Goal: Task Accomplishment & Management: Manage account settings

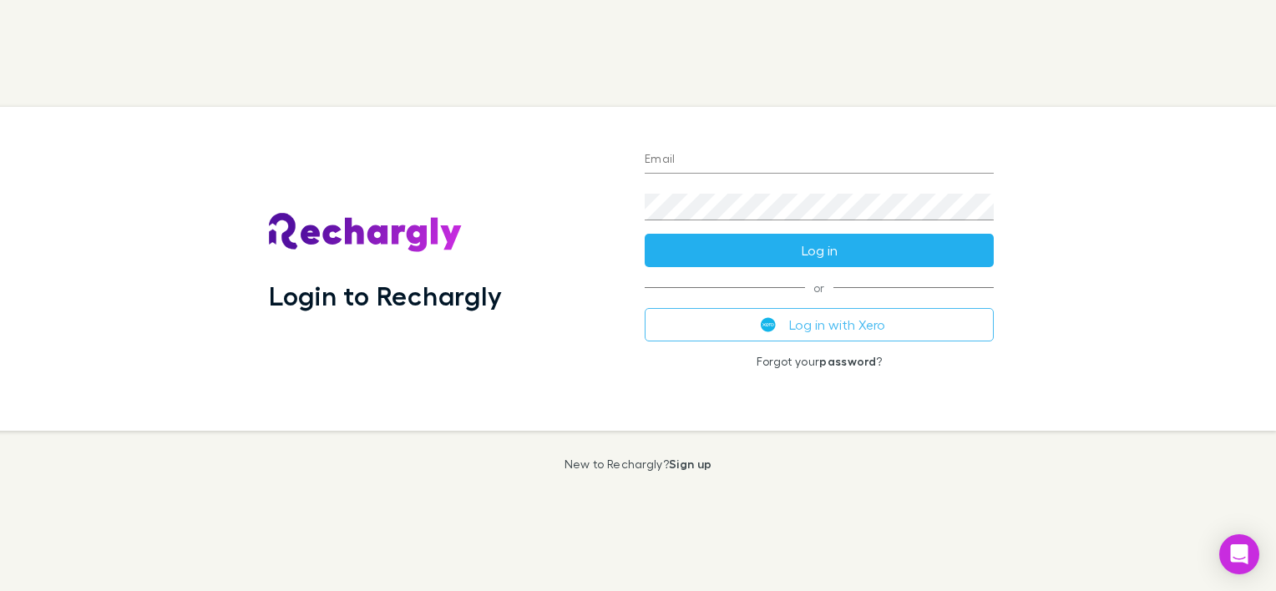
type input "**********"
click at [731, 250] on button "Log in" at bounding box center [819, 250] width 349 height 33
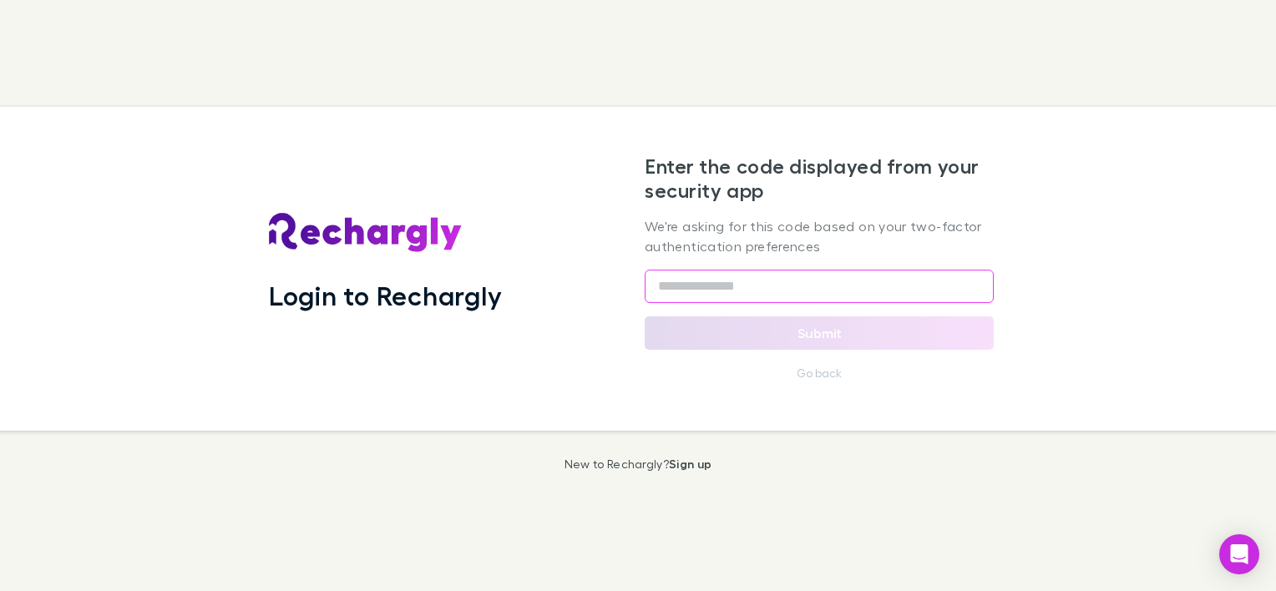
click at [723, 288] on input "text" at bounding box center [819, 286] width 349 height 33
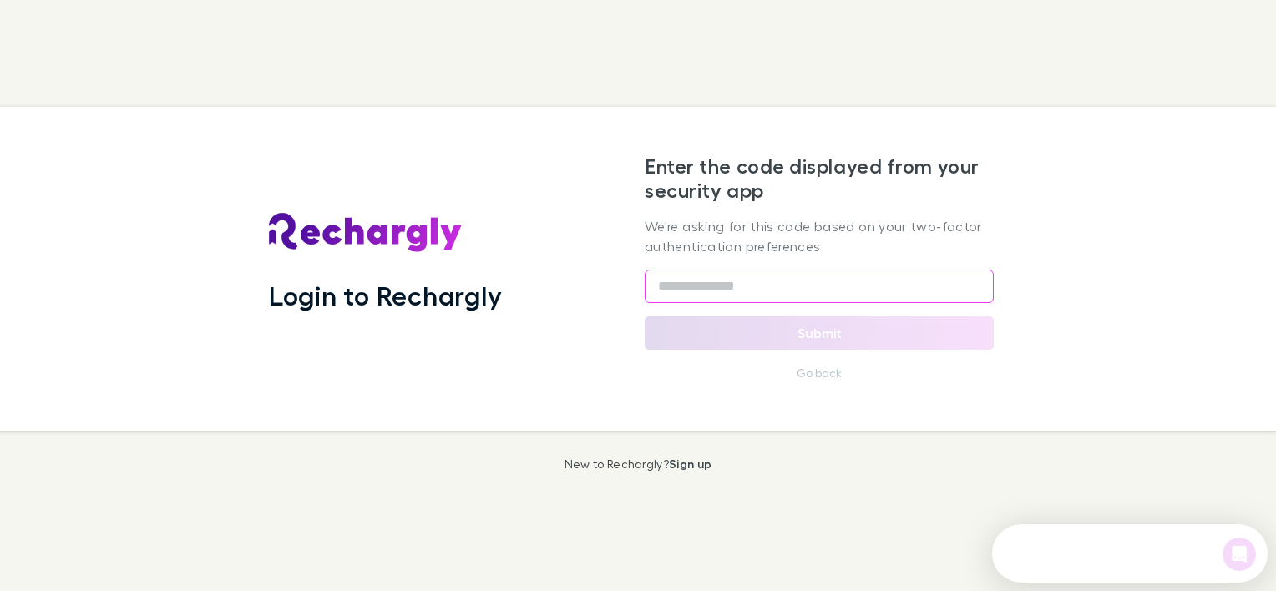
paste input "******"
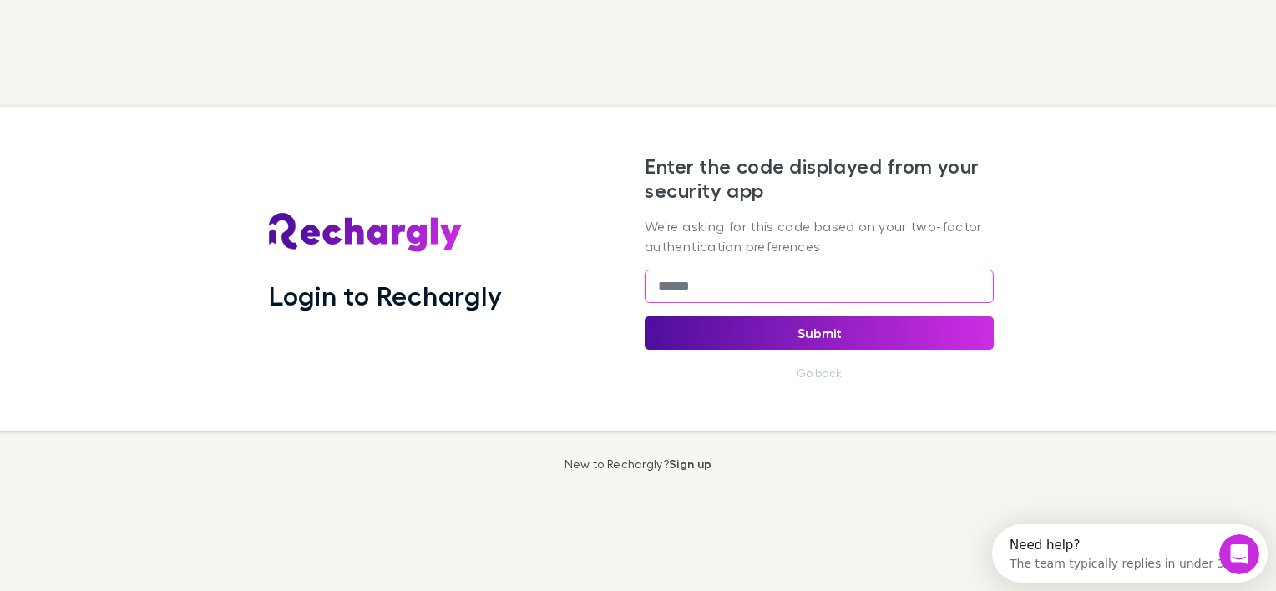
type input "******"
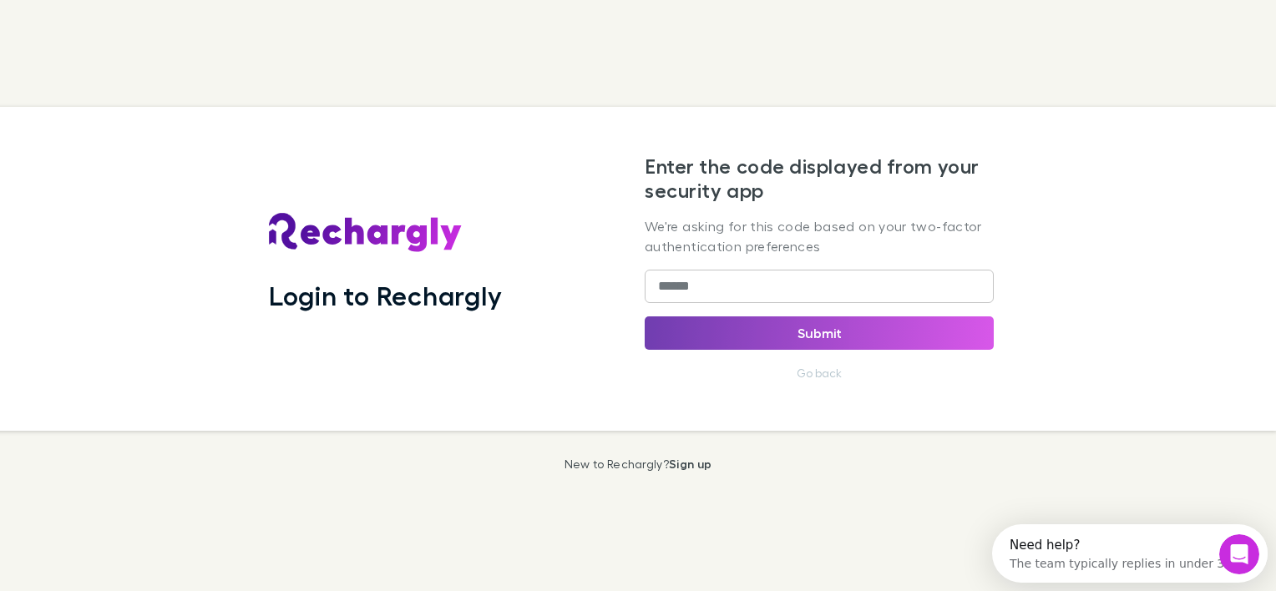
click at [762, 327] on button "Submit" at bounding box center [819, 333] width 349 height 33
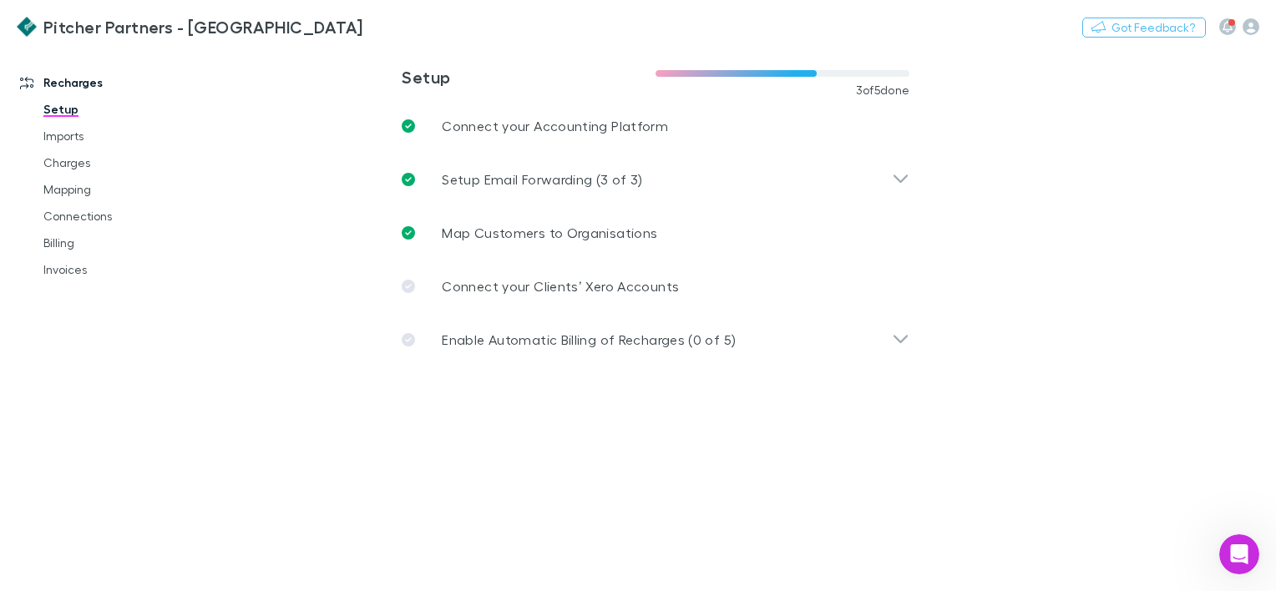
click at [52, 113] on link "Setup" at bounding box center [123, 109] width 192 height 27
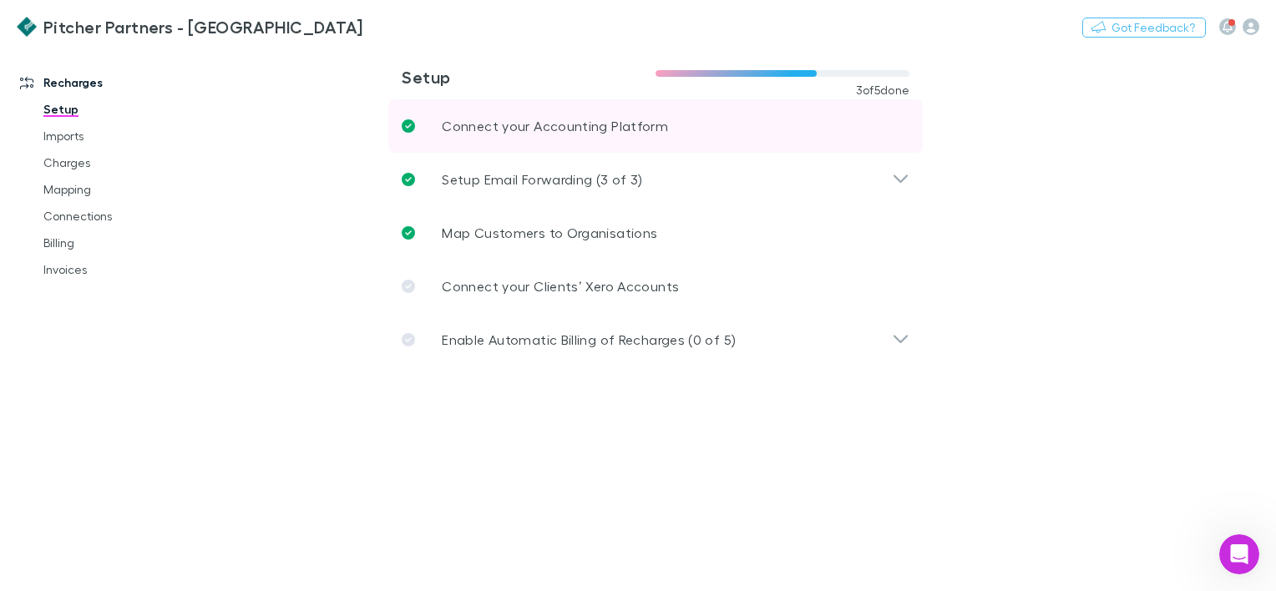
click at [485, 127] on p "Connect your Accounting Platform" at bounding box center [555, 126] width 226 height 20
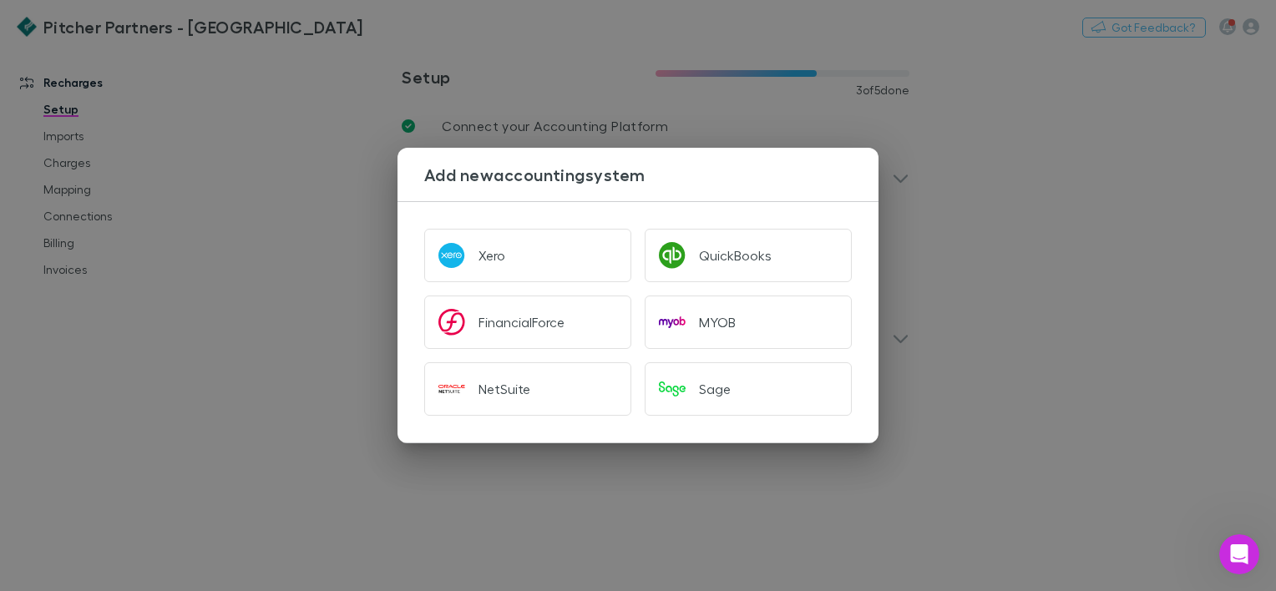
click at [167, 150] on div "Add new accounting system Xero QuickBooks FinancialForce MYOB NetSuite Sage" at bounding box center [638, 295] width 1276 height 591
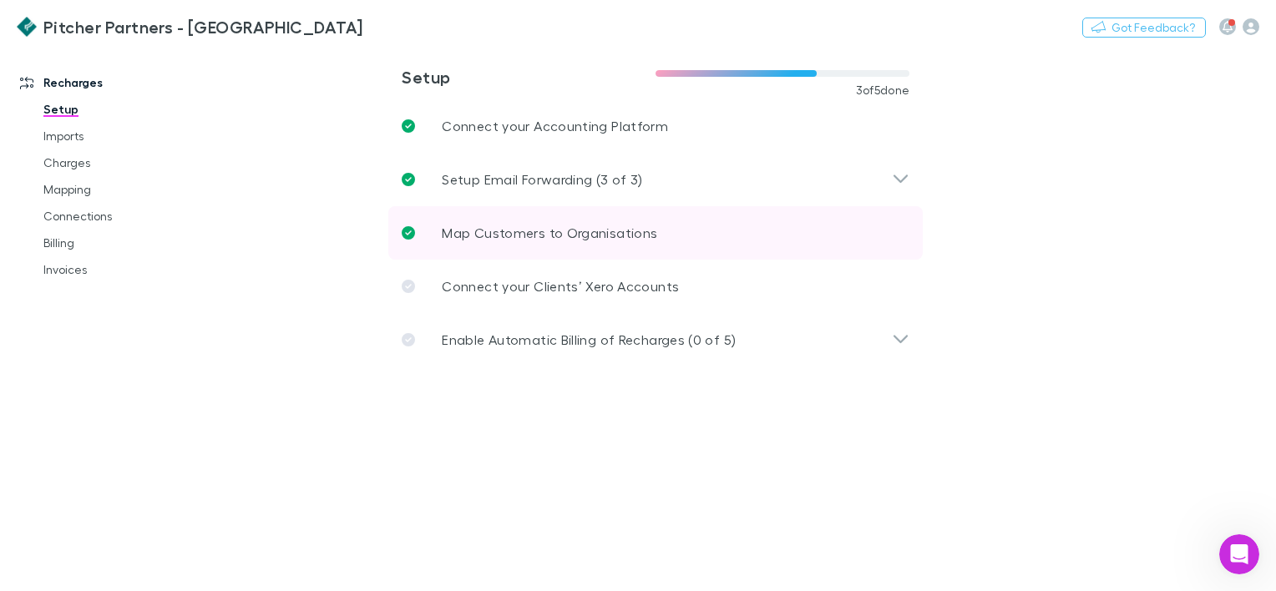
click at [523, 236] on p "Map Customers to Organisations" at bounding box center [550, 233] width 216 height 20
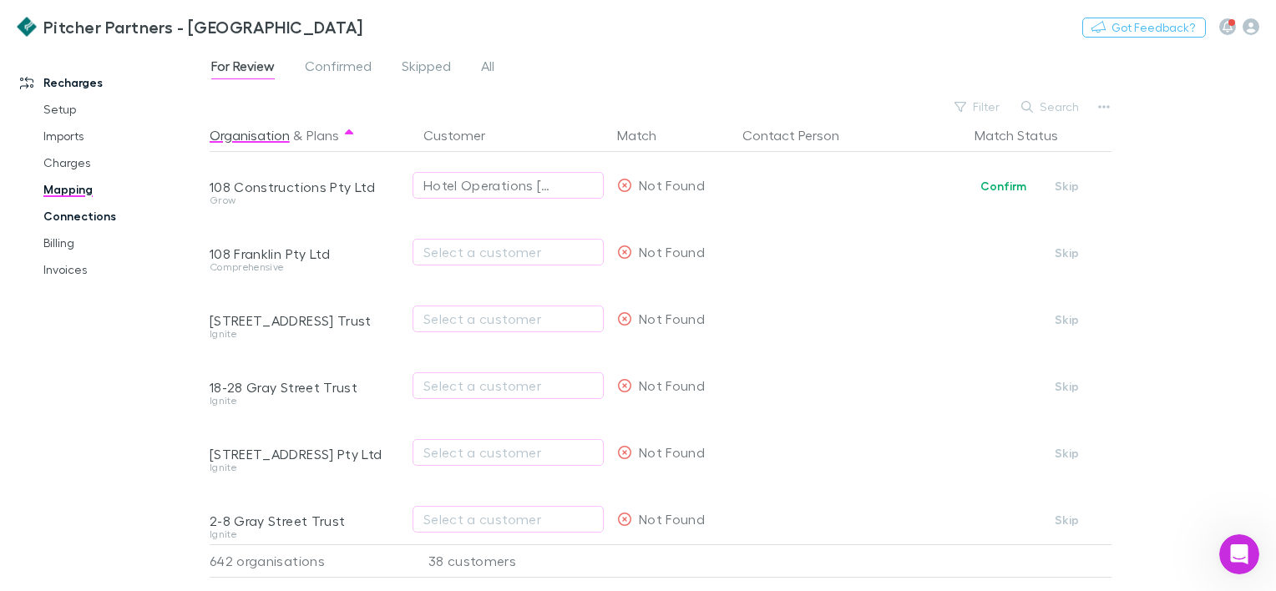
click at [83, 217] on link "Connections" at bounding box center [123, 216] width 192 height 27
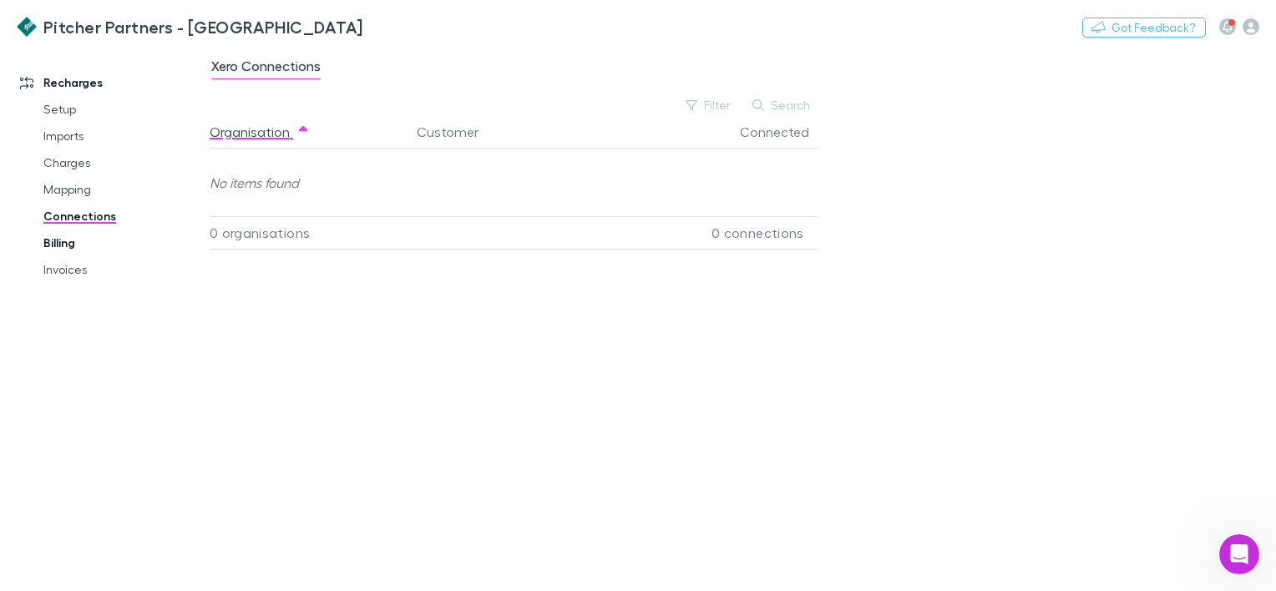
click at [62, 250] on link "Billing" at bounding box center [123, 243] width 192 height 27
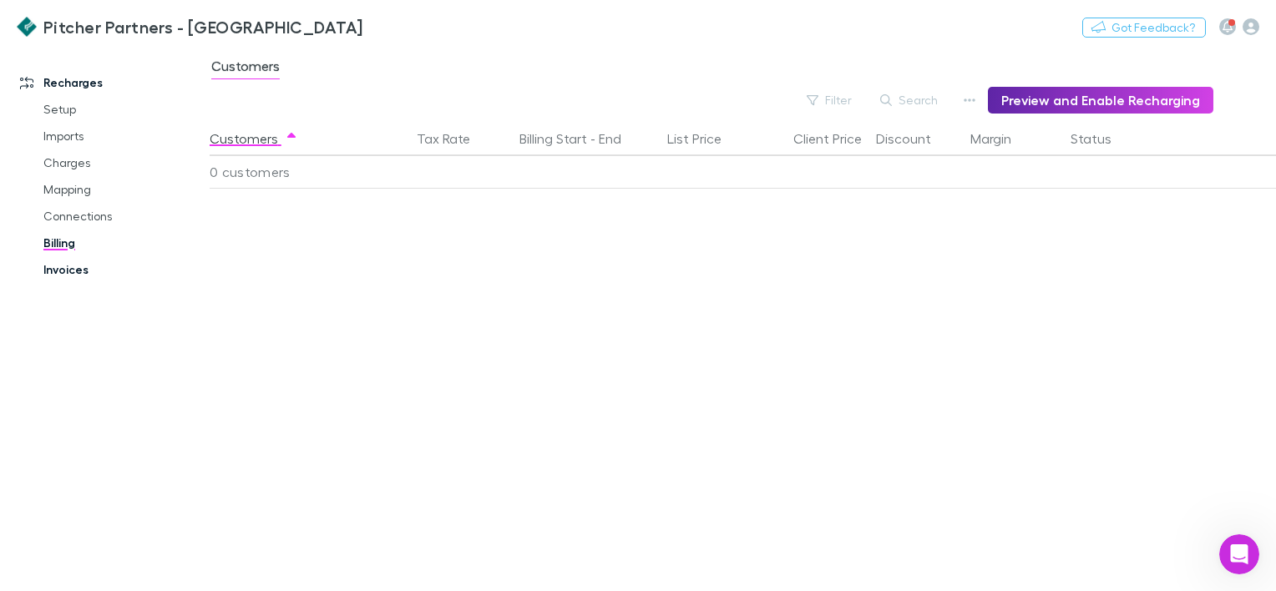
click at [69, 267] on link "Invoices" at bounding box center [123, 269] width 192 height 27
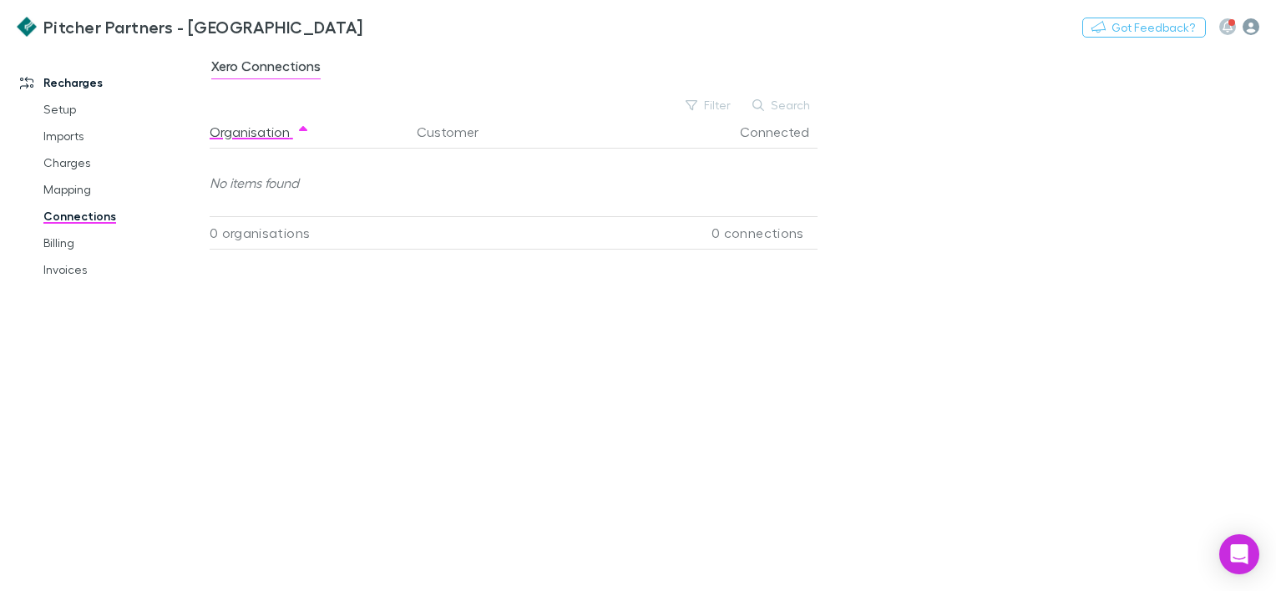
click at [1251, 30] on icon "button" at bounding box center [1251, 26] width 17 height 17
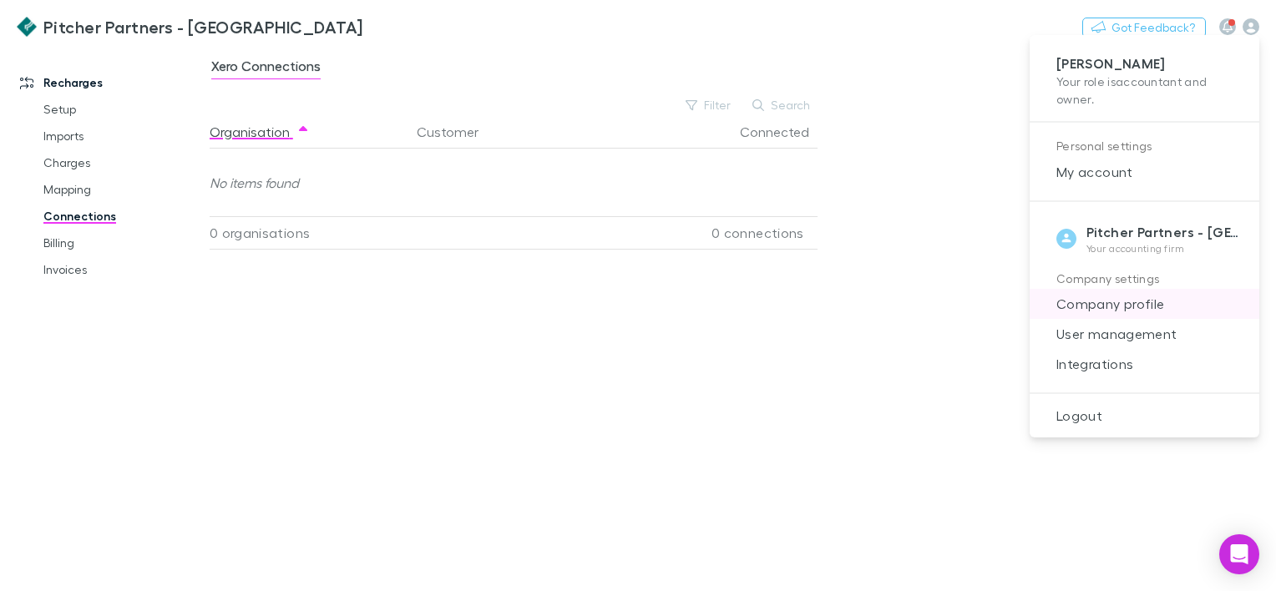
click at [1144, 299] on span "Company profile" at bounding box center [1144, 304] width 203 height 20
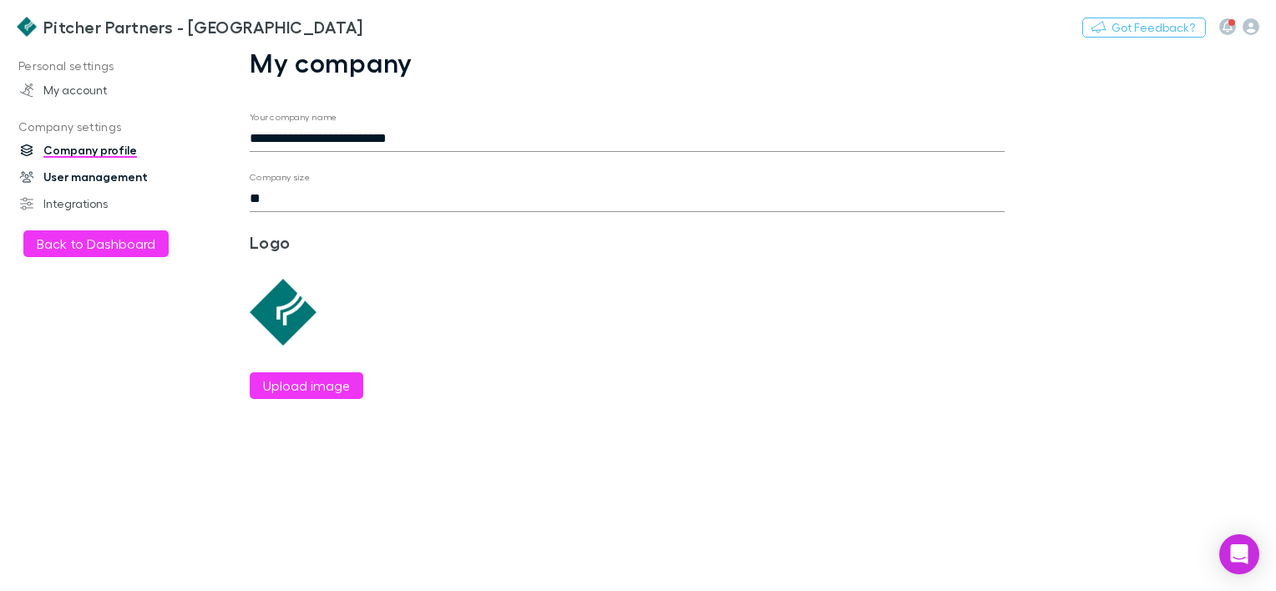
click at [50, 170] on link "User management" at bounding box center [111, 177] width 216 height 27
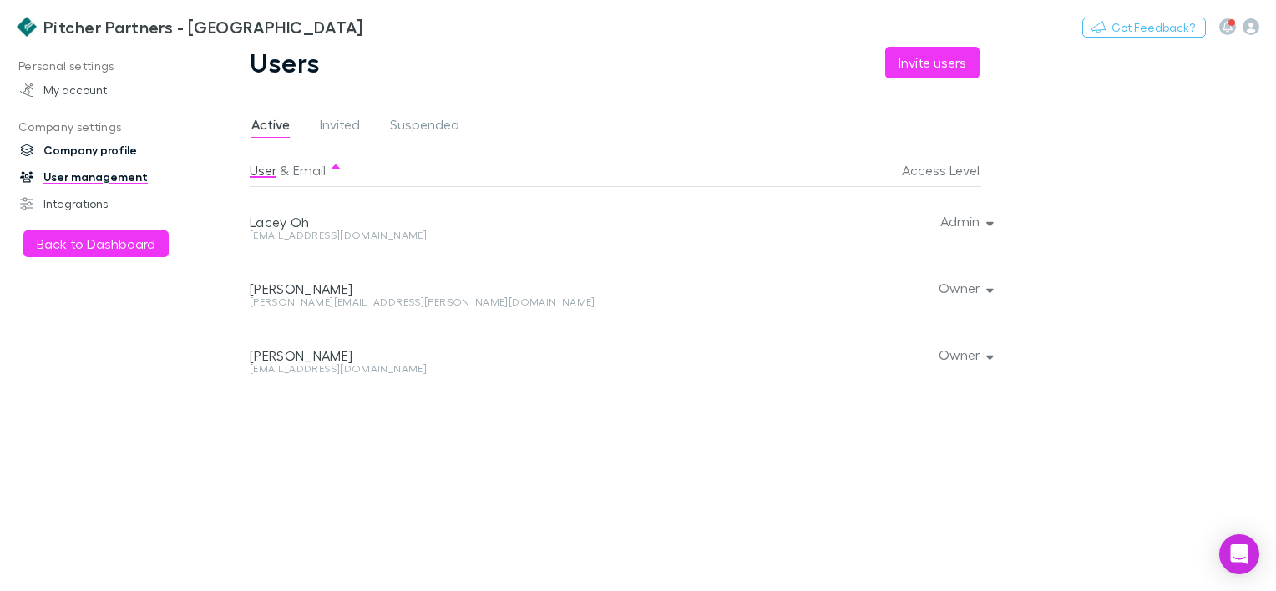
click at [80, 145] on link "Company profile" at bounding box center [111, 150] width 216 height 27
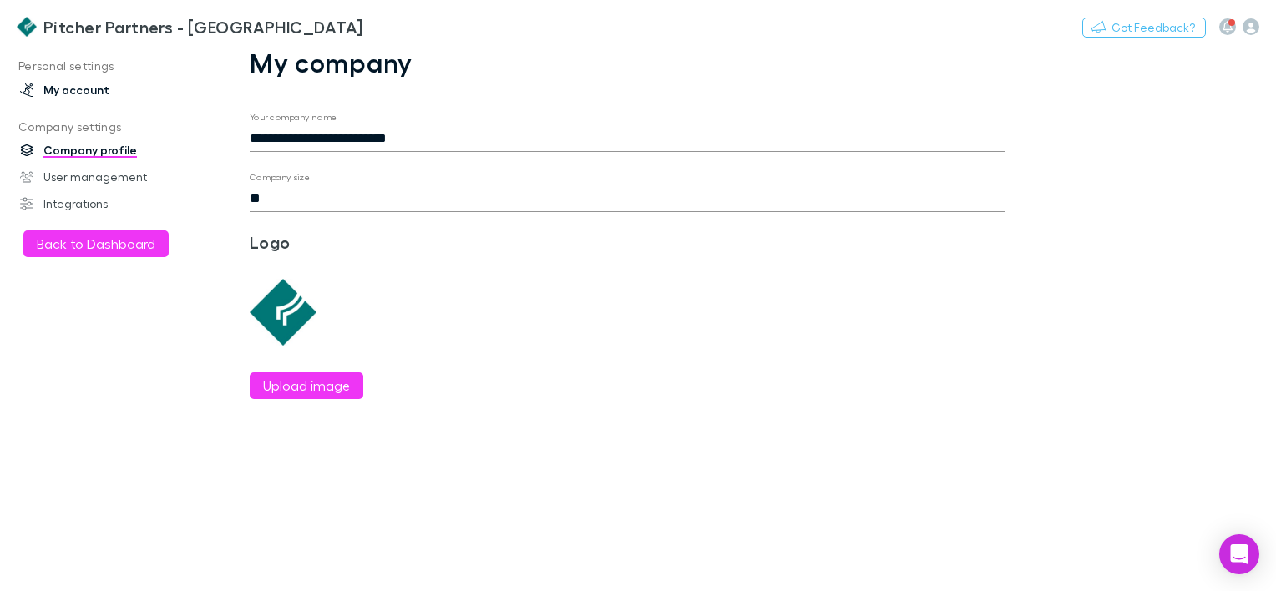
click at [94, 90] on link "My account" at bounding box center [111, 90] width 216 height 27
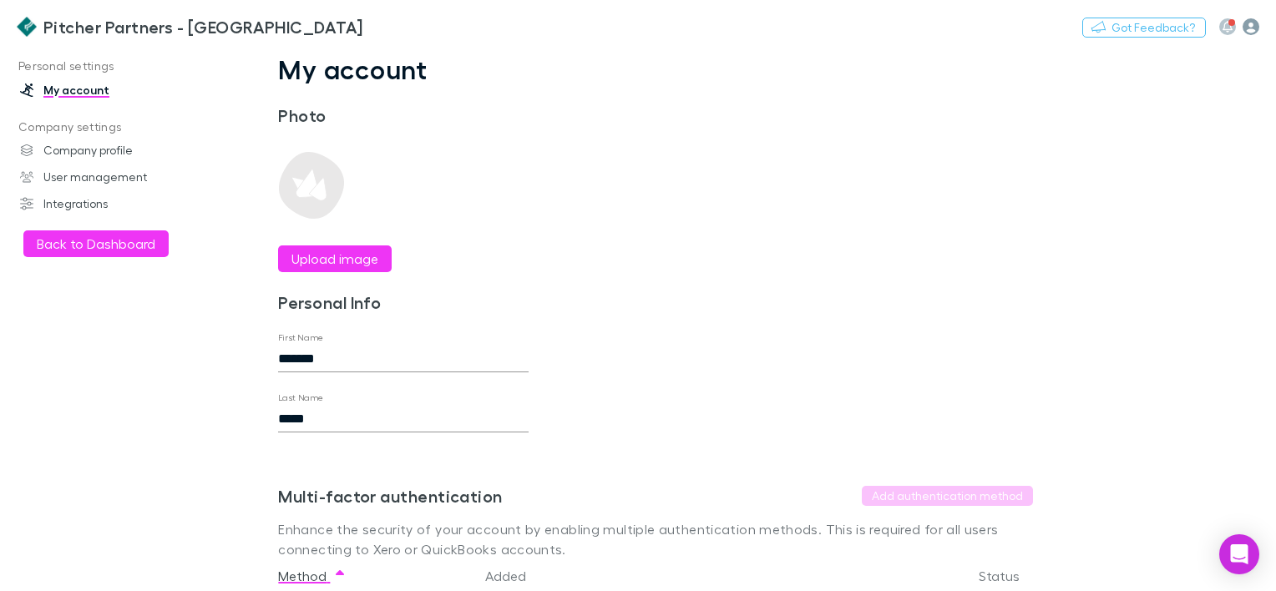
click at [1256, 31] on icon "button" at bounding box center [1251, 26] width 17 height 17
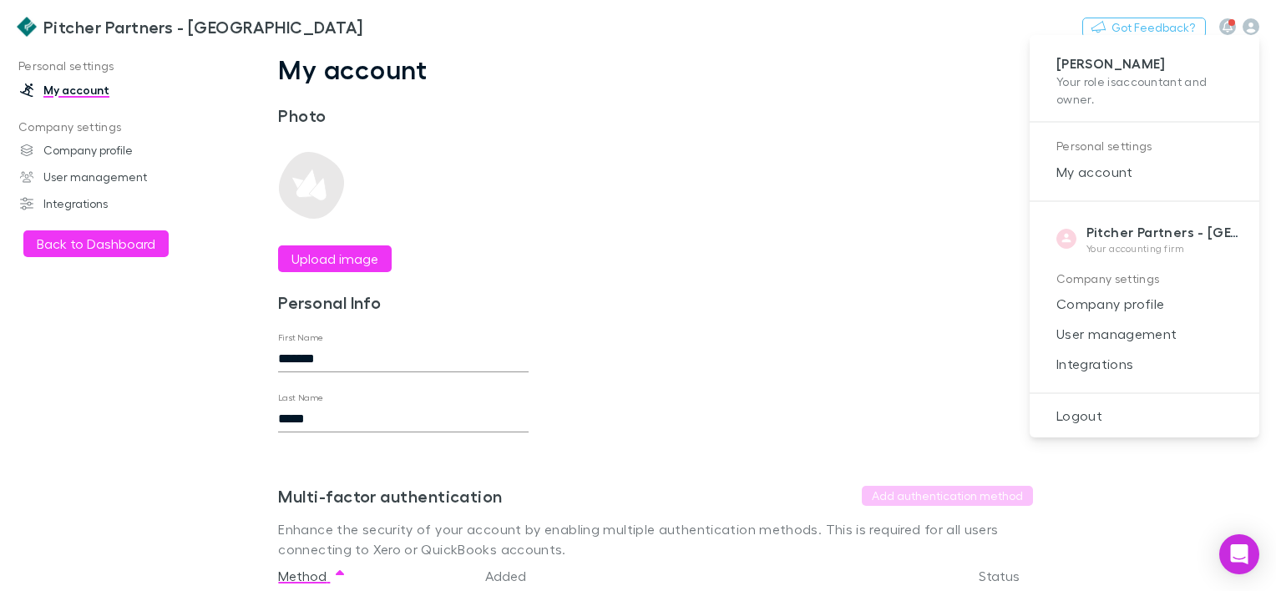
click at [593, 104] on div at bounding box center [638, 295] width 1276 height 591
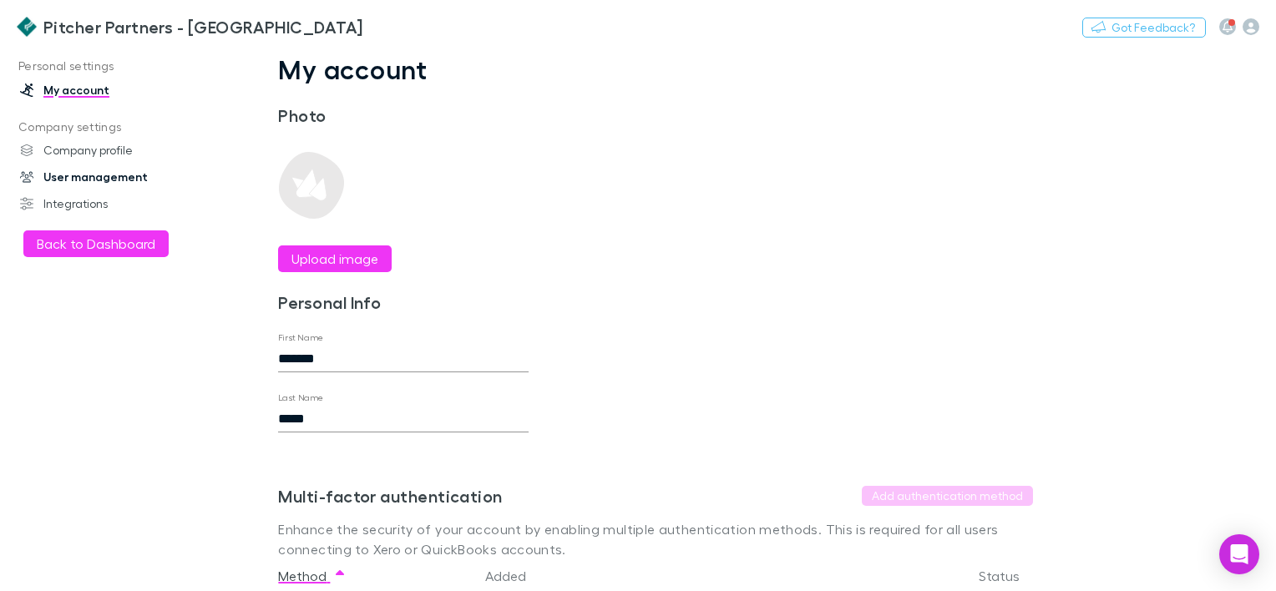
click at [73, 177] on link "User management" at bounding box center [111, 177] width 216 height 27
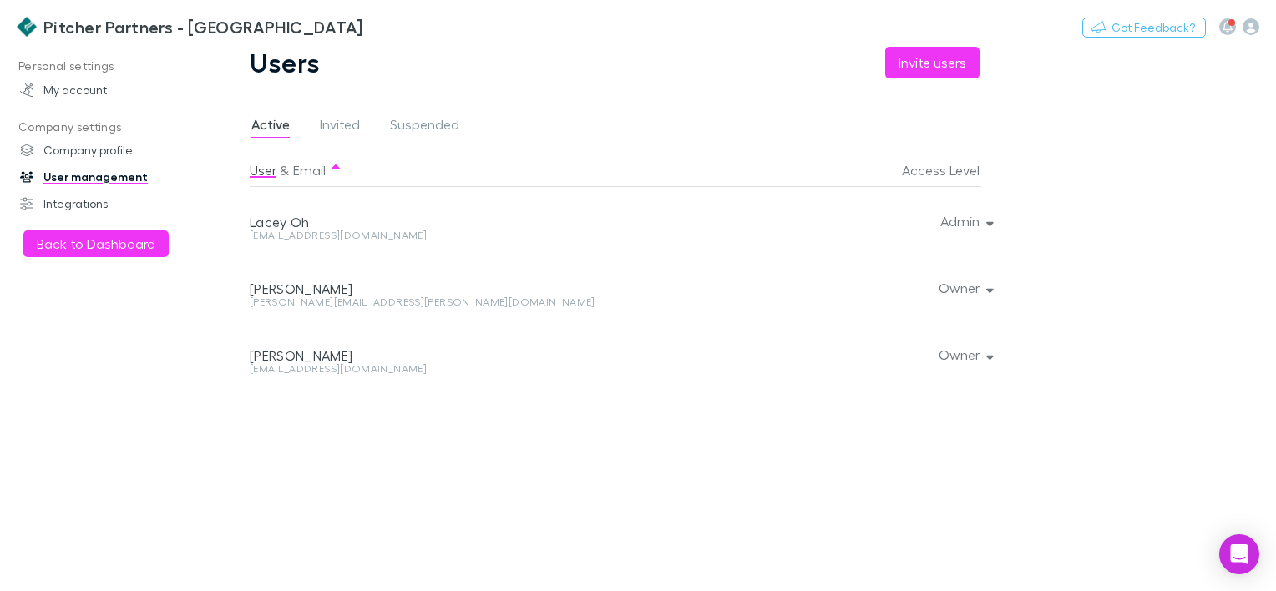
click at [369, 139] on div "Active Invited Suspended" at bounding box center [362, 127] width 225 height 27
click at [359, 131] on link "Invited" at bounding box center [339, 127] width 43 height 27
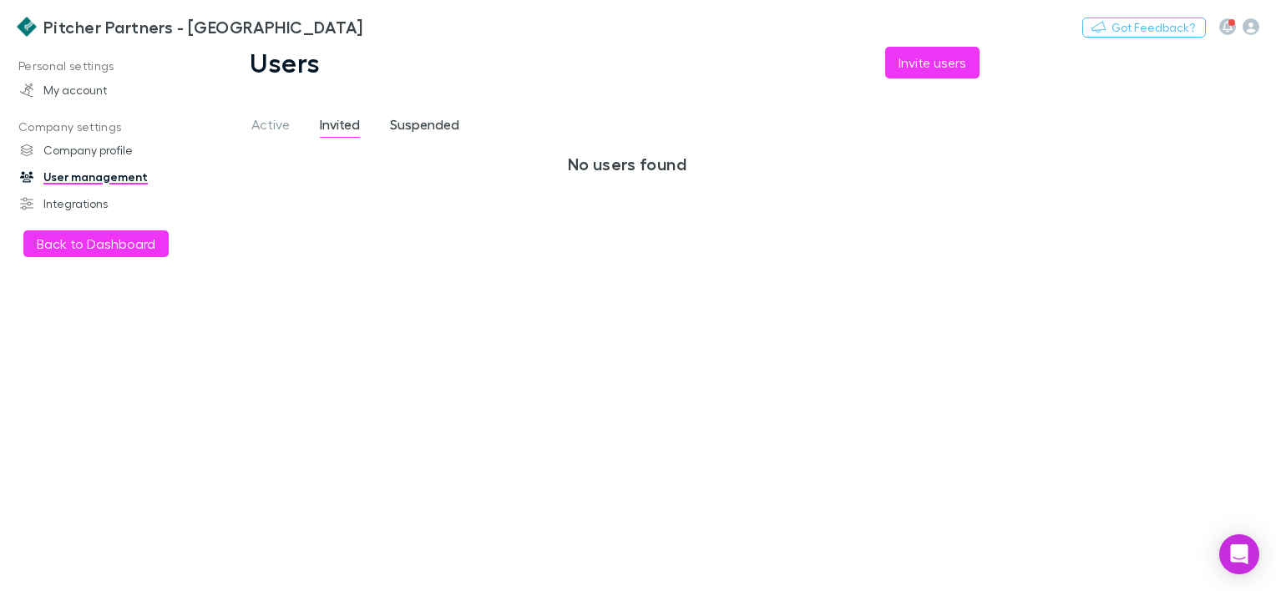
click at [401, 127] on span "Suspended" at bounding box center [424, 127] width 69 height 22
click at [45, 94] on link "My account" at bounding box center [111, 90] width 216 height 27
click at [120, 249] on button "Back to Dashboard" at bounding box center [95, 244] width 145 height 27
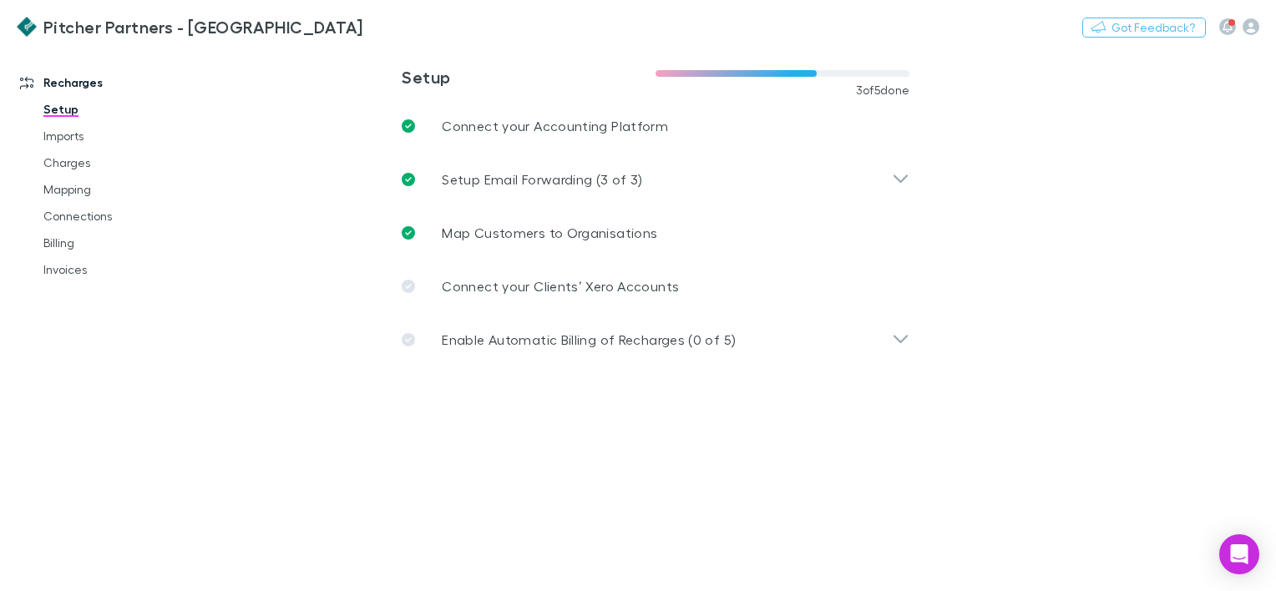
drag, startPoint x: 1270, startPoint y: 178, endPoint x: 1147, endPoint y: 114, distance: 138.6
click at [1270, 178] on main "**********" at bounding box center [743, 319] width 1067 height 545
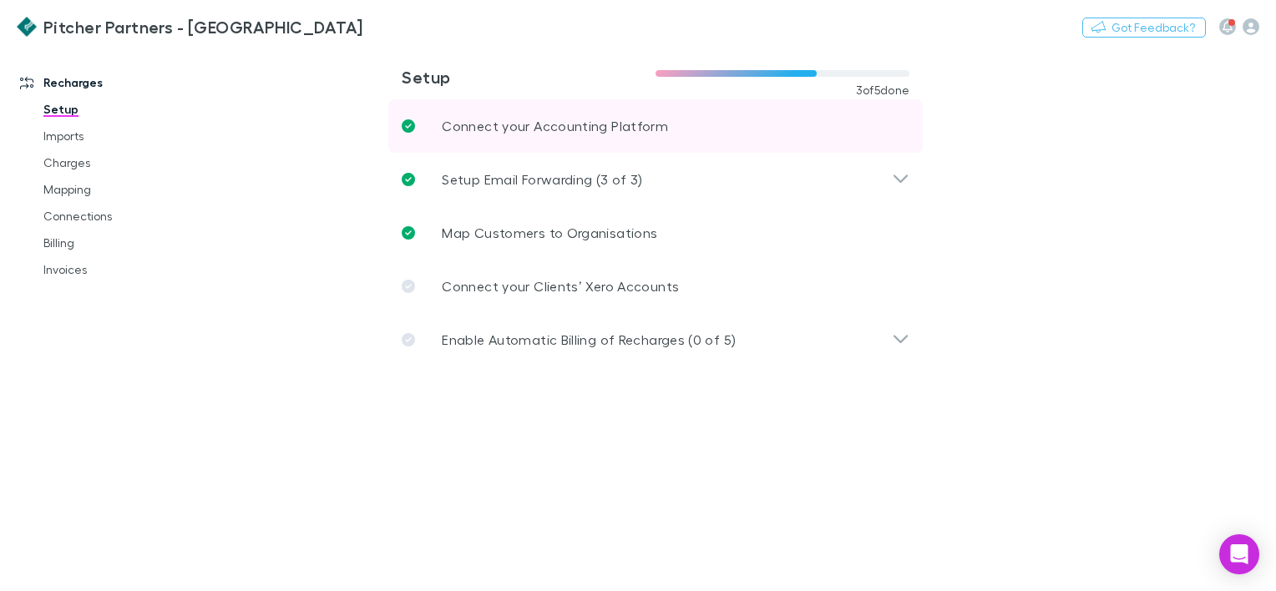
click at [499, 136] on link "Connect your Accounting Platform" at bounding box center [655, 125] width 535 height 53
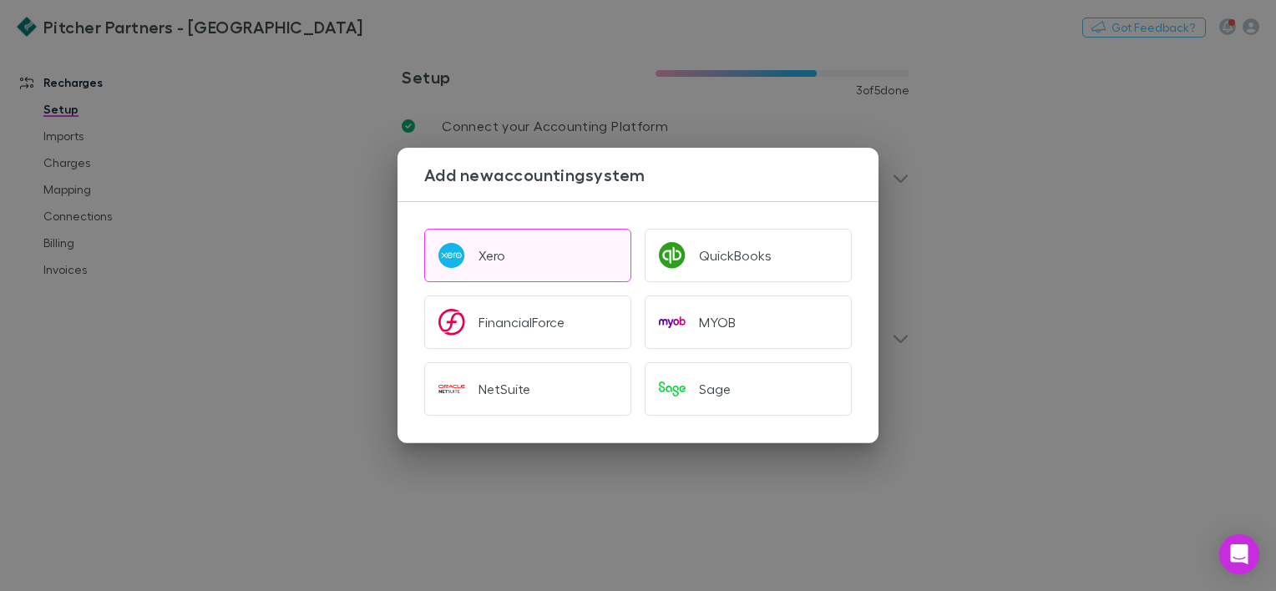
click at [520, 254] on button "Xero" at bounding box center [527, 255] width 207 height 53
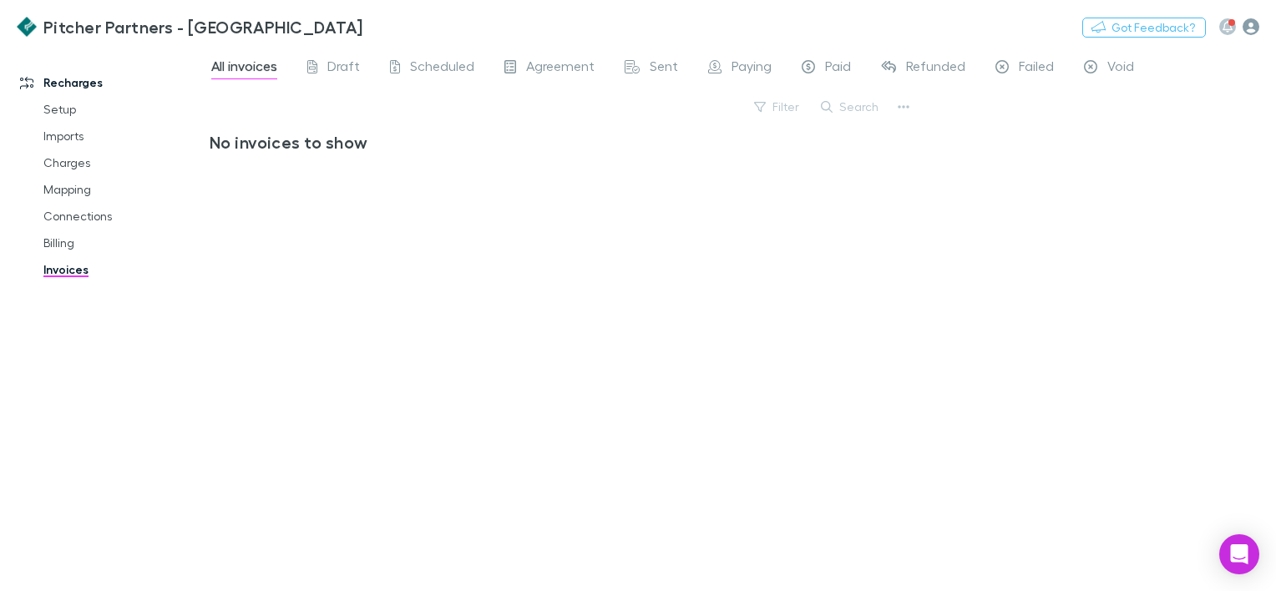
click at [1254, 30] on icon "button" at bounding box center [1251, 26] width 17 height 17
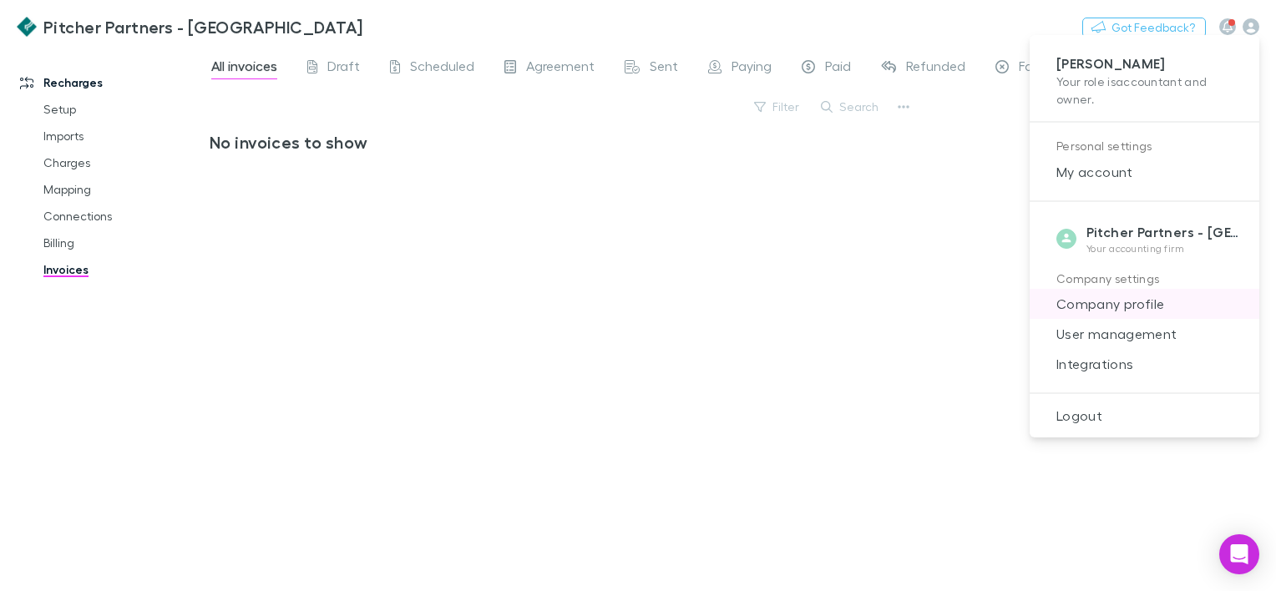
click at [1139, 304] on span "Company profile" at bounding box center [1144, 304] width 203 height 20
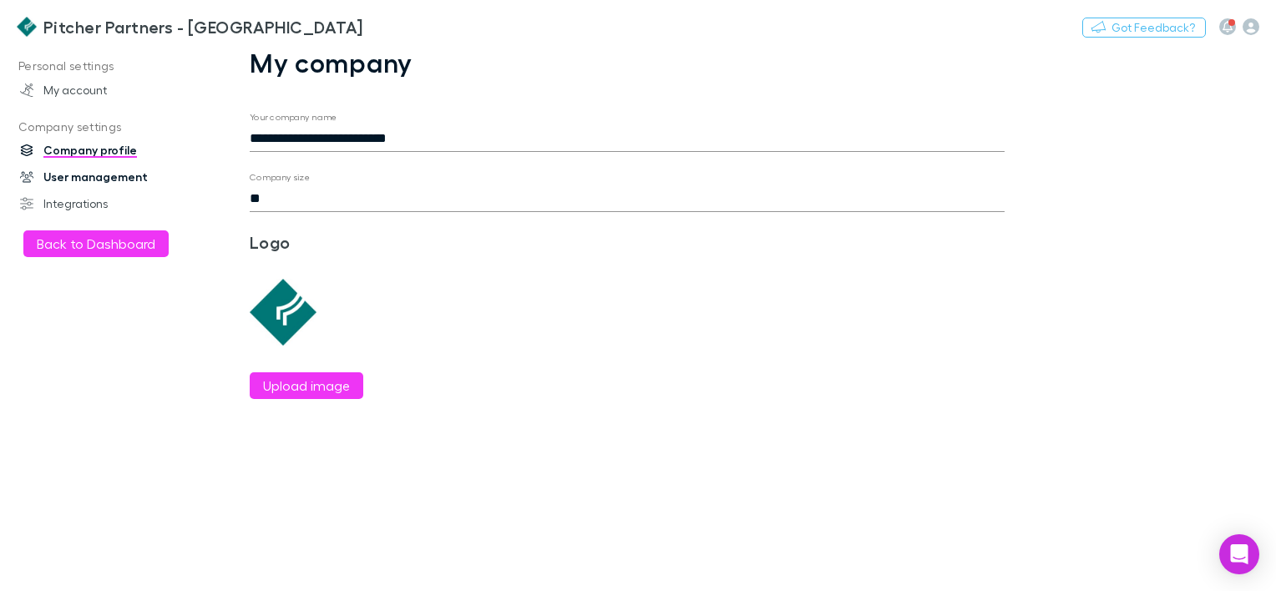
click at [77, 175] on link "User management" at bounding box center [111, 177] width 216 height 27
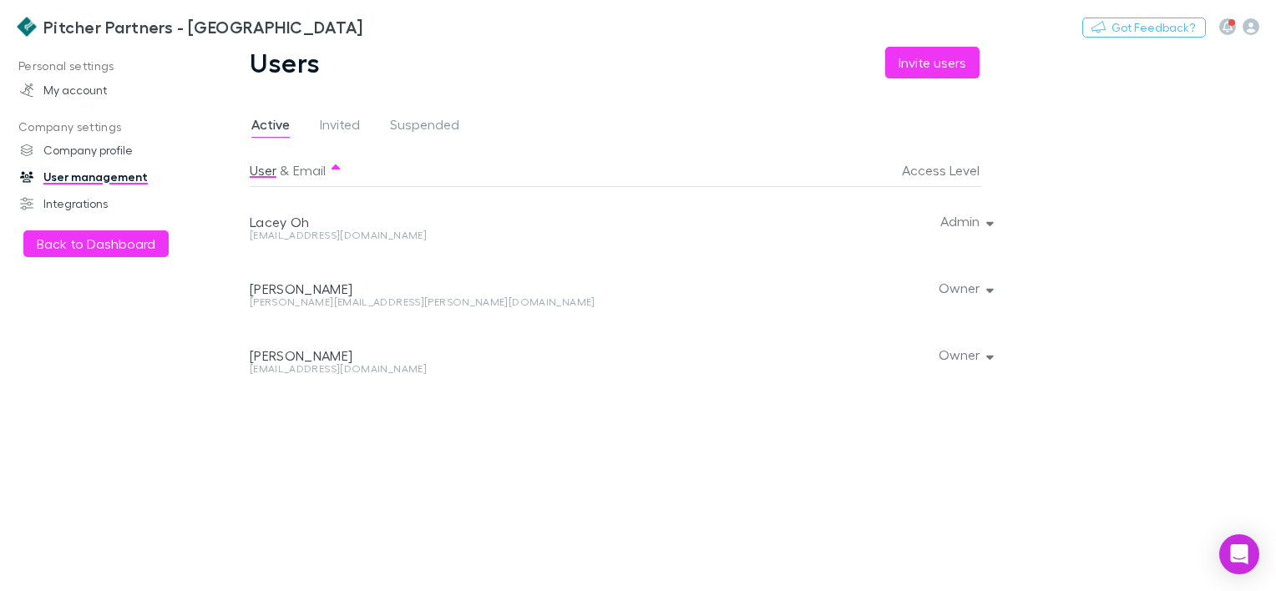
click at [298, 237] on div "[EMAIL_ADDRESS][DOMAIN_NAME]" at bounding box center [481, 236] width 462 height 10
click at [990, 224] on div at bounding box center [987, 220] width 10 height 67
click at [989, 221] on div at bounding box center [987, 220] width 10 height 67
click at [992, 219] on icon "button" at bounding box center [991, 222] width 8 height 12
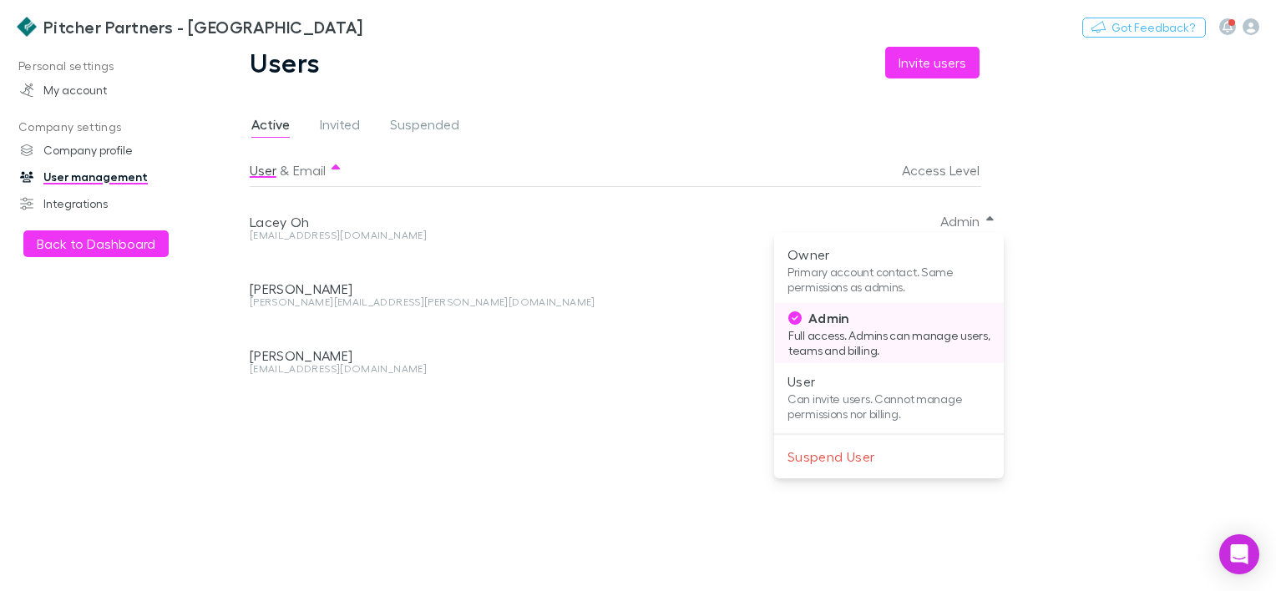
click at [864, 343] on p "Full access. Admins can manage users, teams and billing." at bounding box center [890, 343] width 203 height 30
click at [434, 226] on div at bounding box center [638, 295] width 1276 height 591
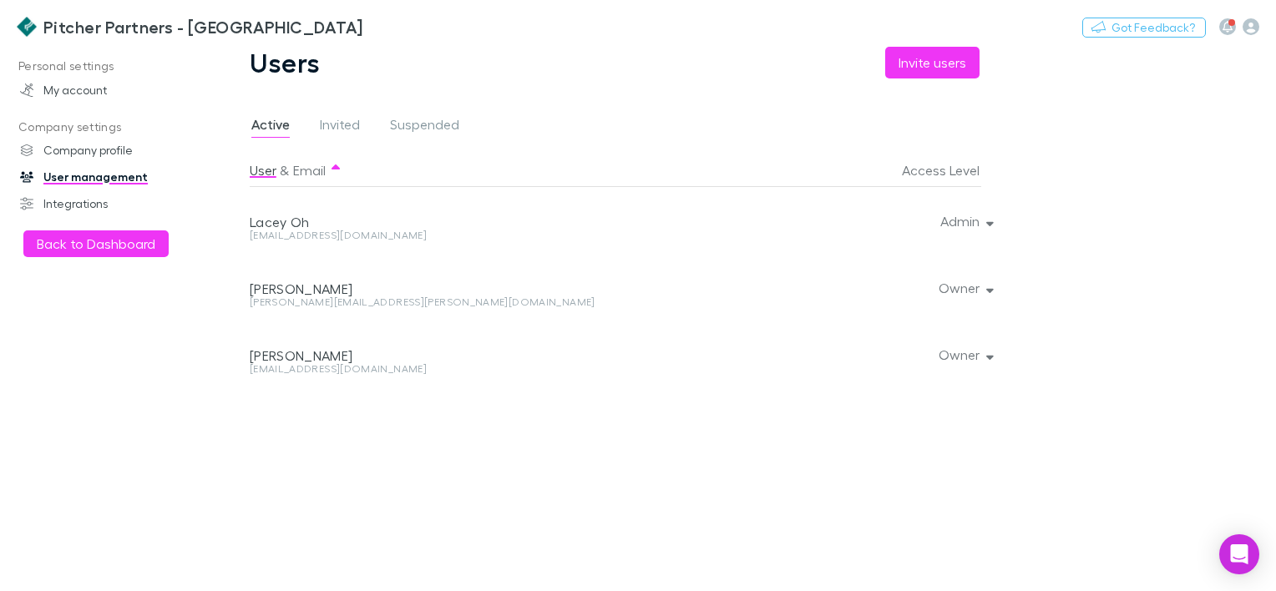
click at [315, 225] on div "Lacey Oh" at bounding box center [481, 222] width 462 height 17
click at [945, 223] on button "Admin" at bounding box center [965, 221] width 77 height 23
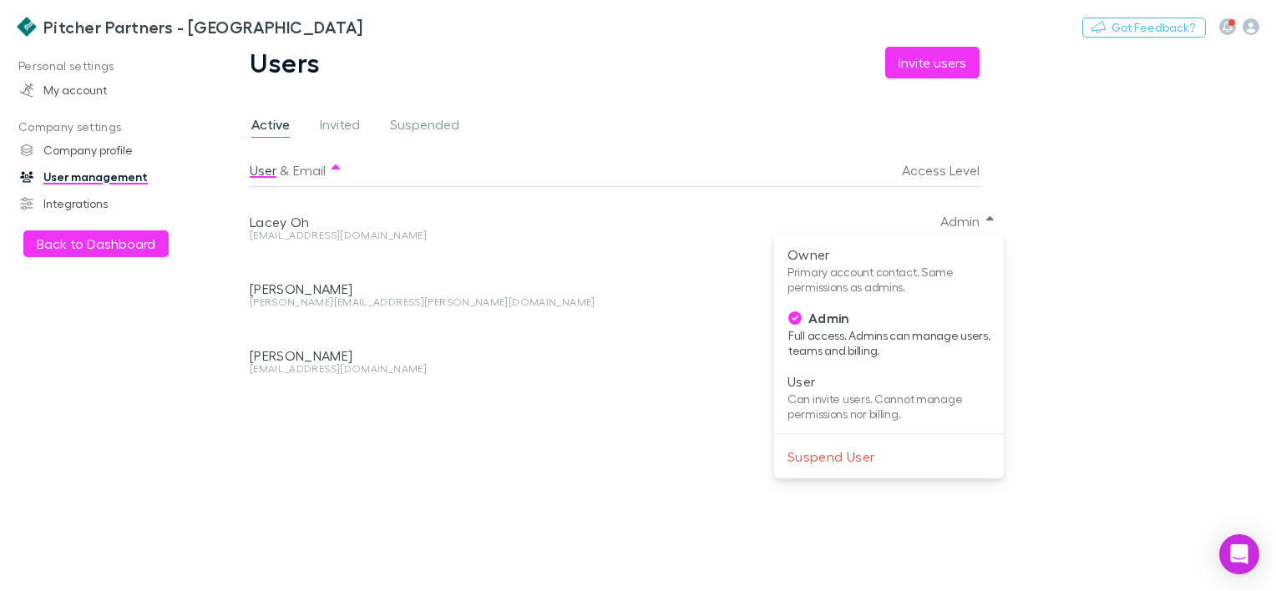
click at [317, 221] on div at bounding box center [638, 295] width 1276 height 591
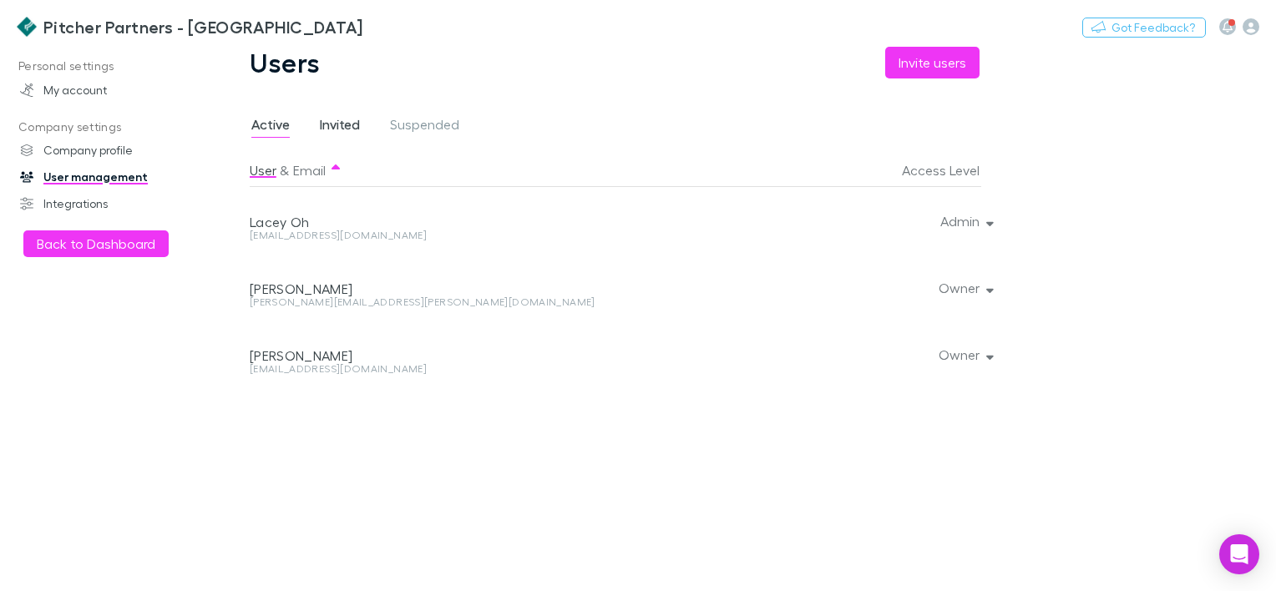
click at [349, 129] on span "Invited" at bounding box center [340, 127] width 40 height 22
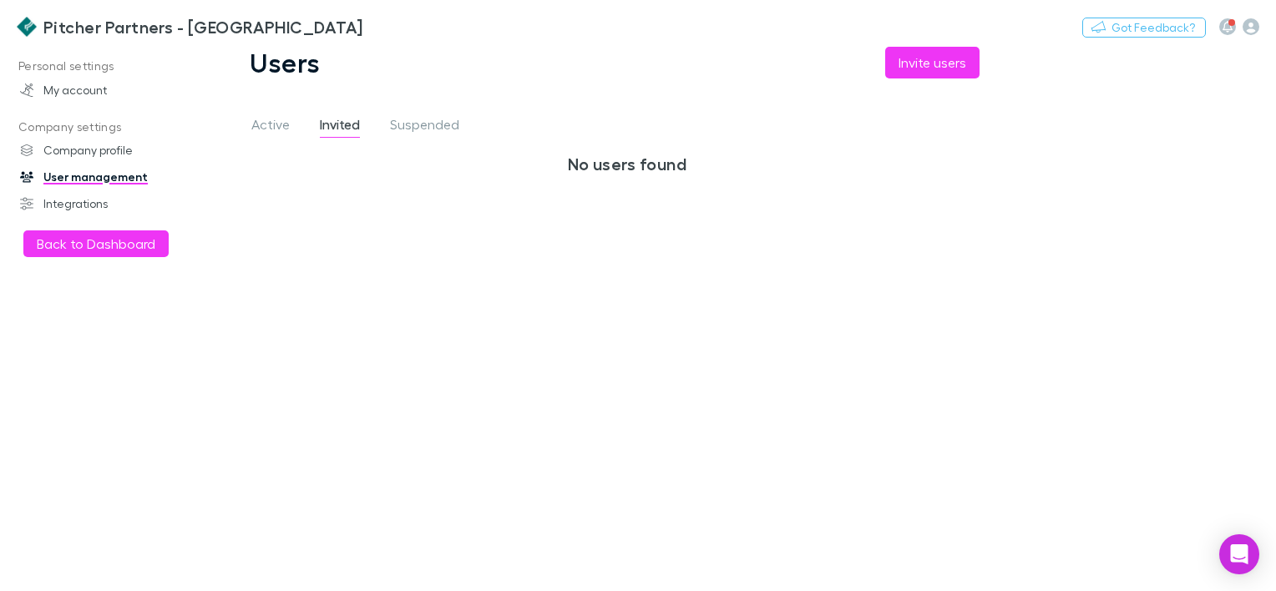
click at [237, 136] on div "Users Invite users Active Invited Suspended No users found" at bounding box center [627, 319] width 835 height 545
click at [257, 129] on span "Active" at bounding box center [270, 127] width 38 height 22
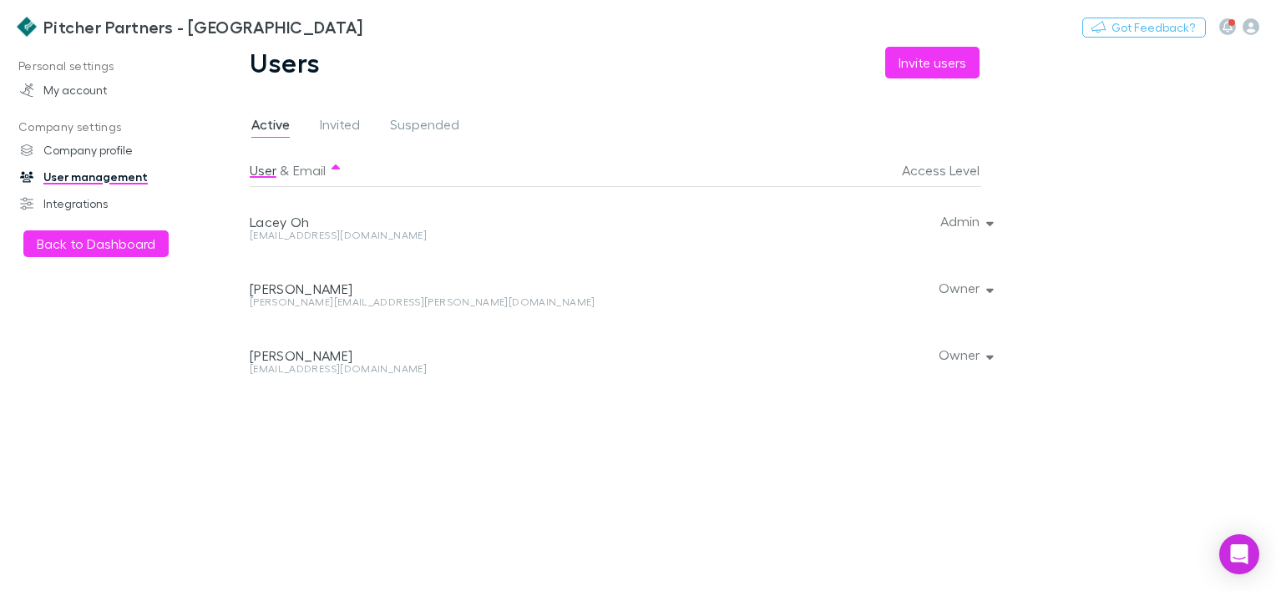
click at [987, 231] on div at bounding box center [987, 220] width 10 height 67
click at [987, 221] on div at bounding box center [987, 220] width 10 height 67
click at [315, 167] on button "Email" at bounding box center [309, 170] width 33 height 33
click at [990, 289] on div at bounding box center [987, 287] width 10 height 67
click at [960, 289] on button "Admin" at bounding box center [965, 288] width 77 height 23
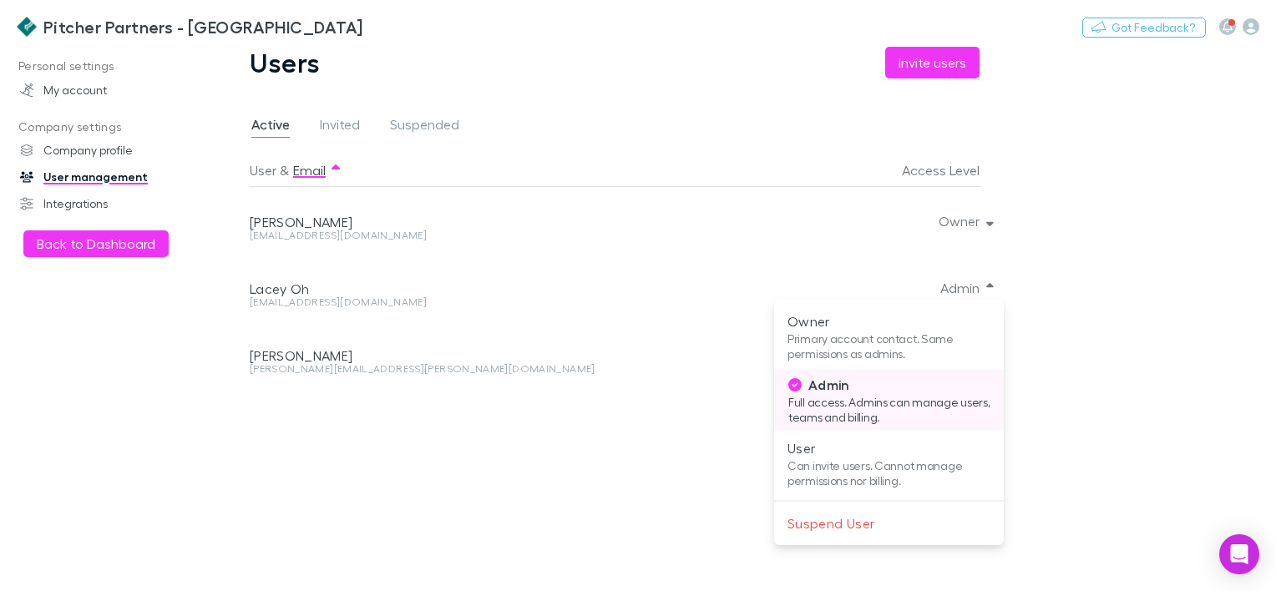
click at [825, 387] on p "Admin" at bounding box center [890, 385] width 203 height 20
drag, startPoint x: 825, startPoint y: 387, endPoint x: 645, endPoint y: 280, distance: 209.7
click at [645, 280] on div at bounding box center [638, 295] width 1276 height 591
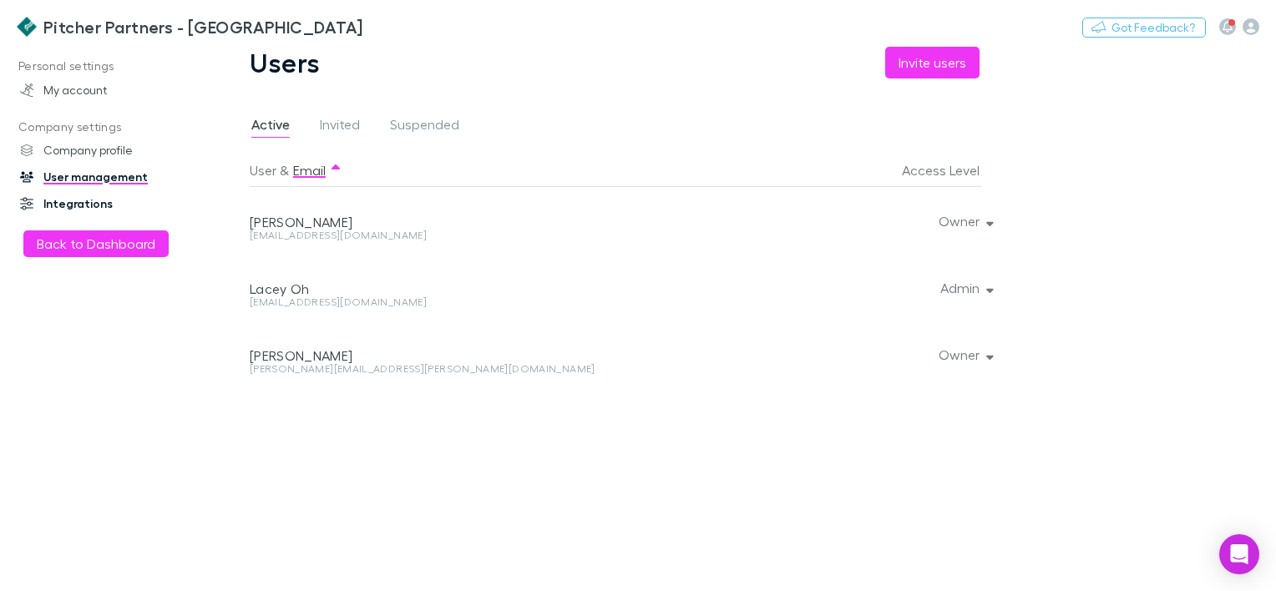
click at [98, 211] on link "Integrations" at bounding box center [111, 203] width 216 height 27
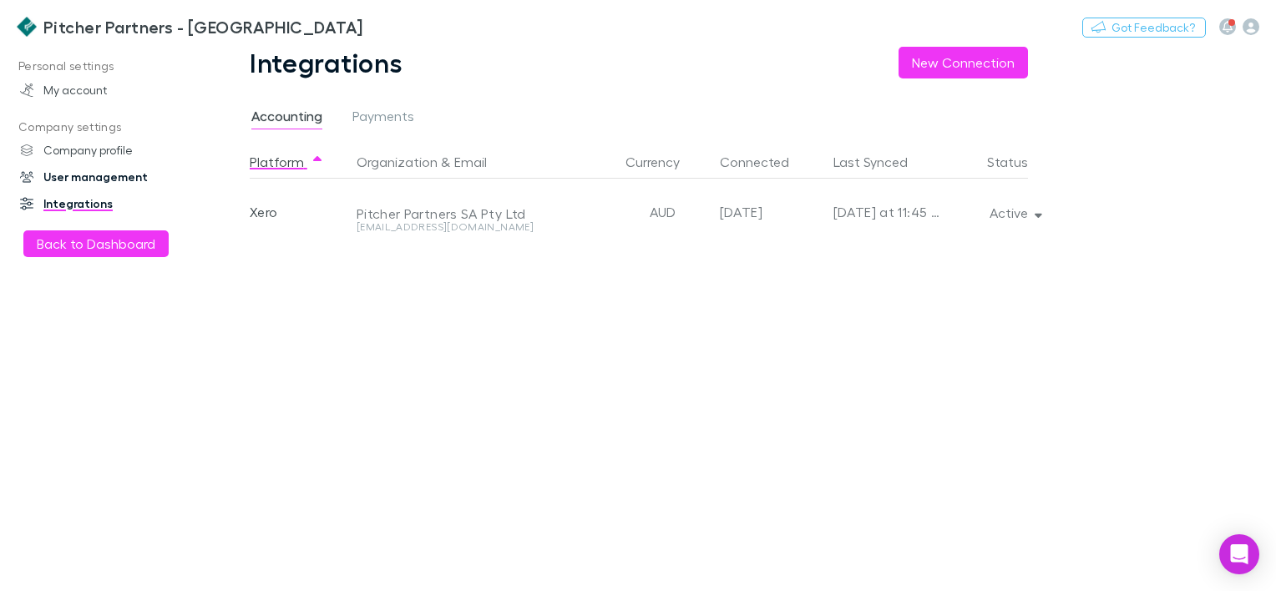
click at [104, 171] on link "User management" at bounding box center [111, 177] width 216 height 27
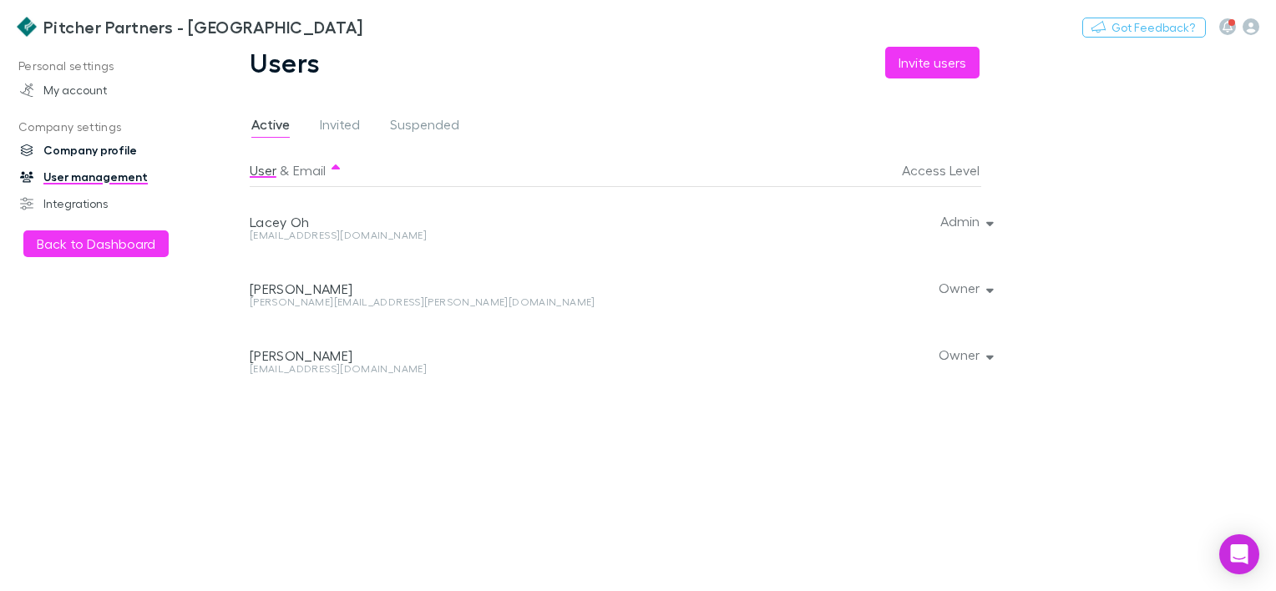
click at [97, 141] on link "Company profile" at bounding box center [111, 150] width 216 height 27
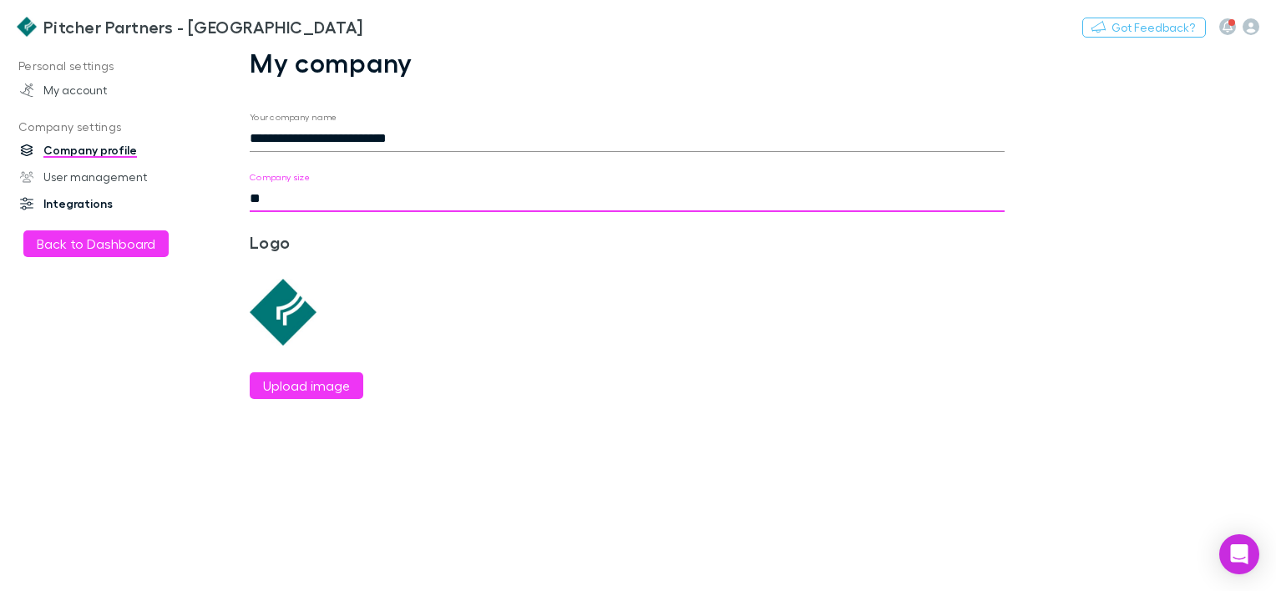
drag, startPoint x: 267, startPoint y: 200, endPoint x: 187, endPoint y: 198, distance: 80.2
click at [187, 198] on div "**********" at bounding box center [638, 319] width 1276 height 545
click at [64, 99] on link "My account" at bounding box center [111, 90] width 216 height 27
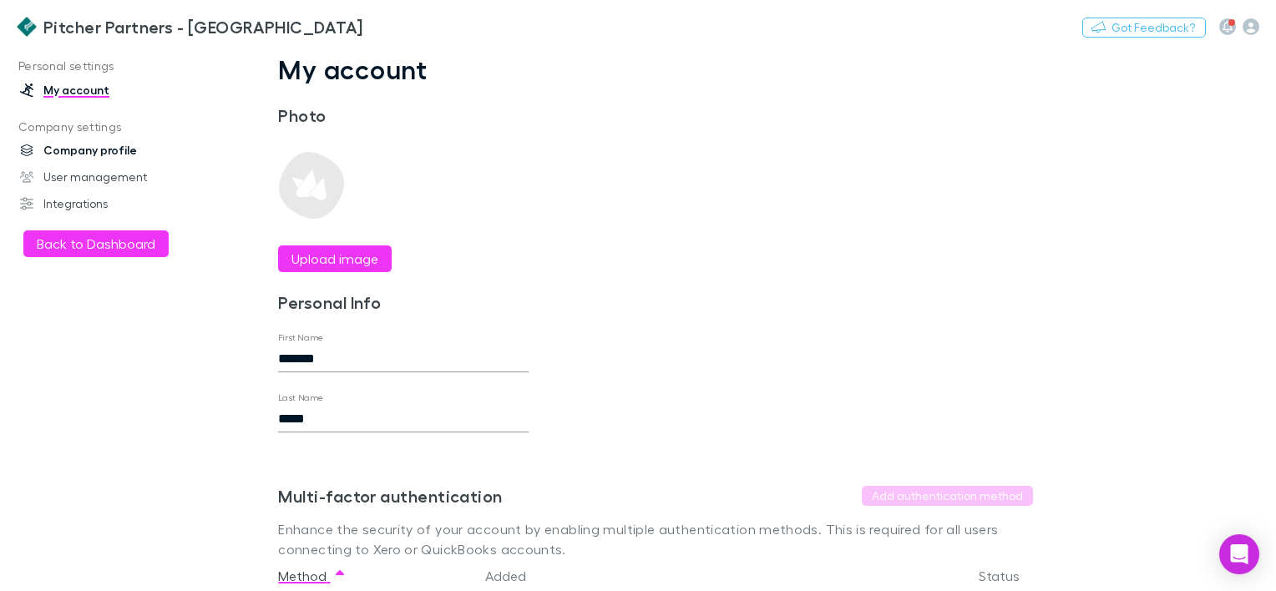
click at [79, 147] on link "Company profile" at bounding box center [111, 150] width 216 height 27
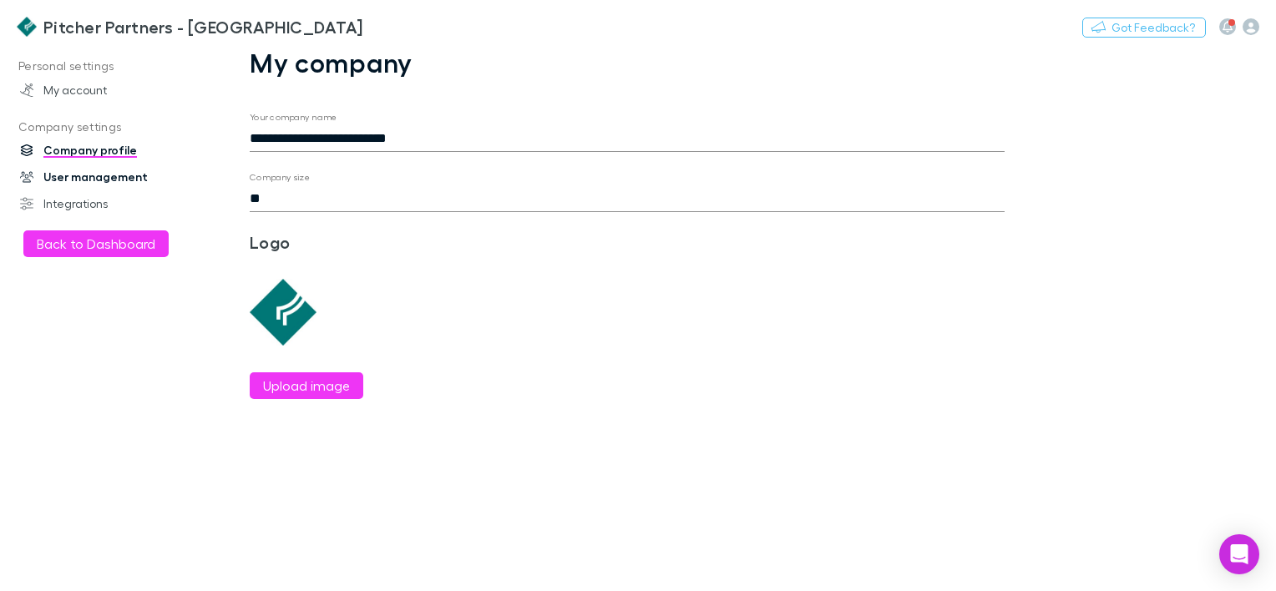
click at [82, 174] on link "User management" at bounding box center [111, 177] width 216 height 27
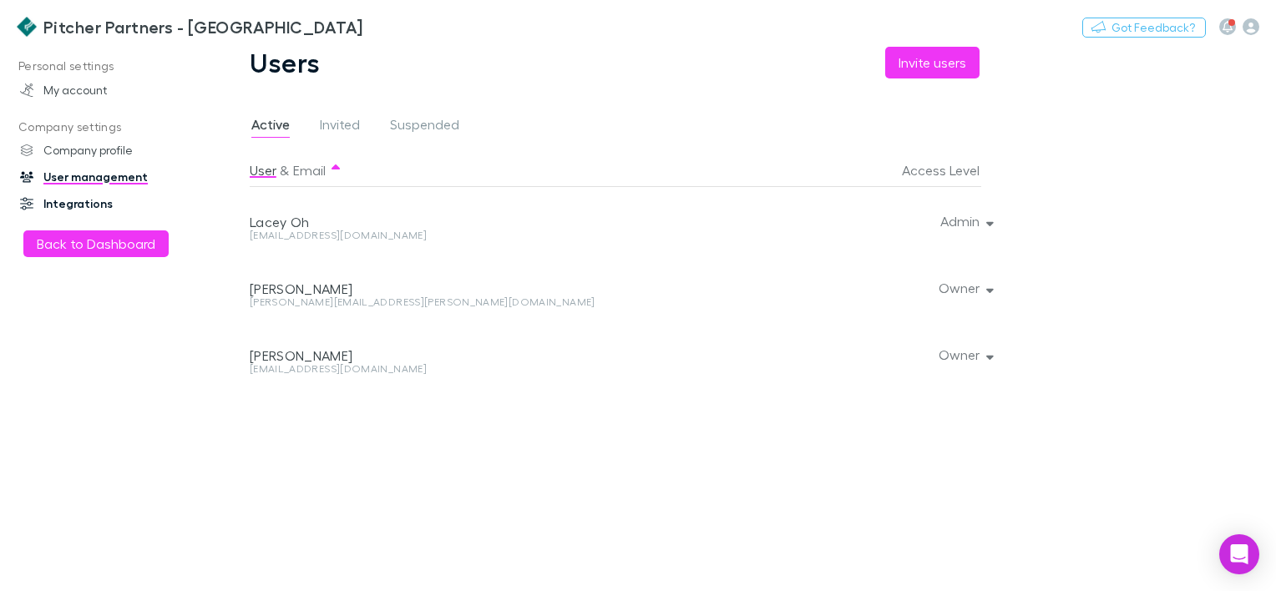
click at [84, 197] on link "Integrations" at bounding box center [111, 203] width 216 height 27
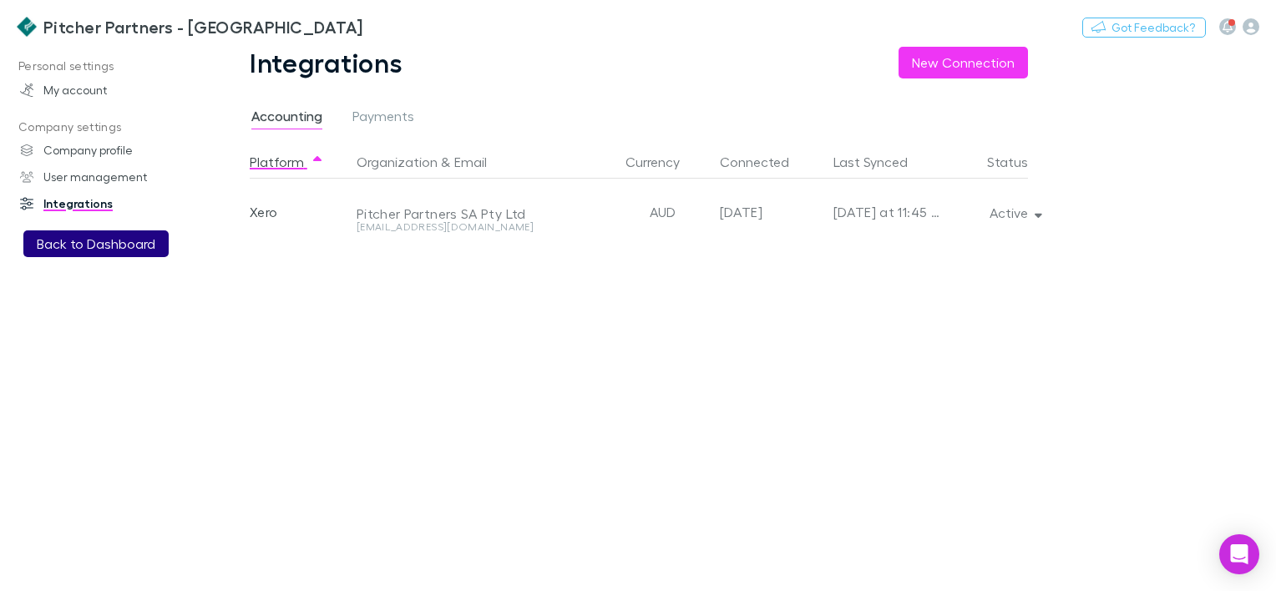
click at [135, 251] on button "Back to Dashboard" at bounding box center [95, 244] width 145 height 27
